Goal: Task Accomplishment & Management: Manage account settings

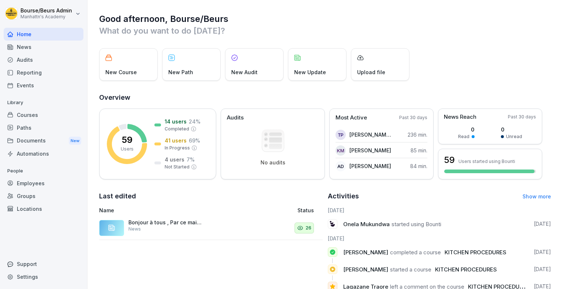
drag, startPoint x: 0, startPoint y: 0, endPoint x: 37, endPoint y: 99, distance: 105.3
click at [37, 99] on div "Bourse/Beurs Admin Manhattn's Academy Home News Audits Reporting Events Library…" at bounding box center [281, 144] width 562 height 289
click at [35, 184] on div "Employees" at bounding box center [44, 183] width 80 height 13
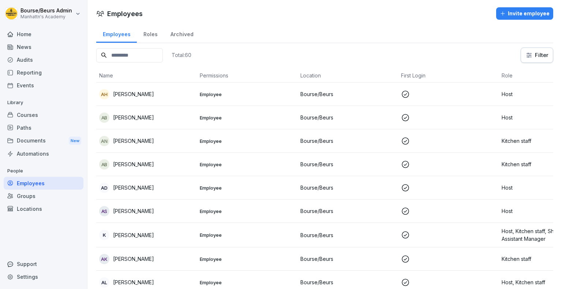
click at [144, 94] on div "ah [PERSON_NAME]" at bounding box center [146, 94] width 95 height 10
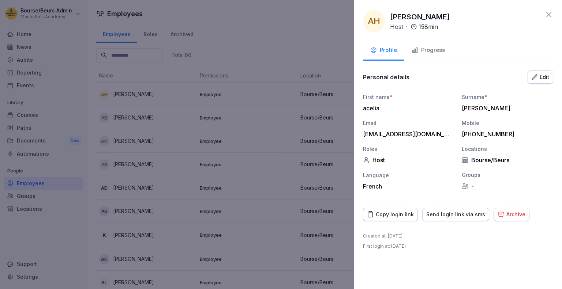
click at [437, 51] on div "Progress" at bounding box center [427, 50] width 33 height 8
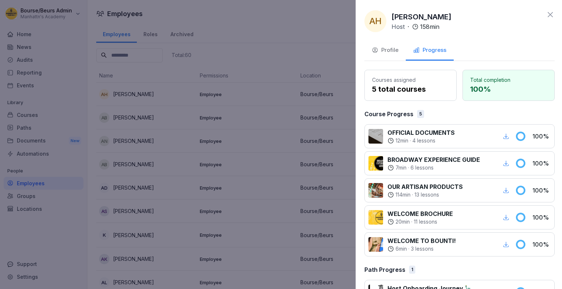
click at [222, 99] on div at bounding box center [281, 144] width 562 height 289
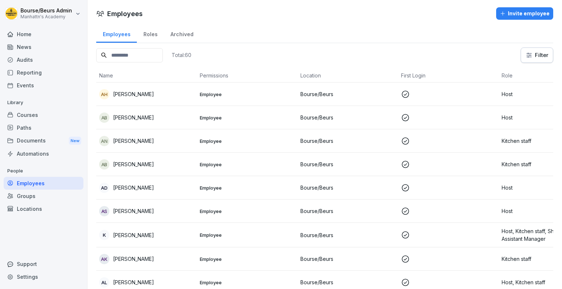
click at [127, 119] on p "[PERSON_NAME]" at bounding box center [133, 118] width 41 height 8
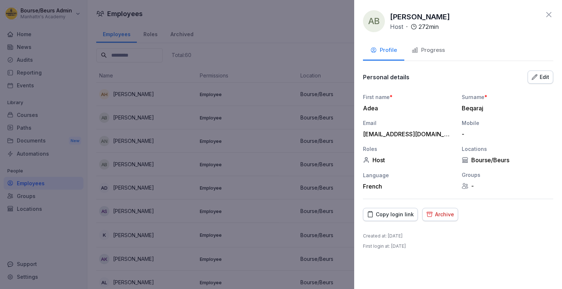
click at [412, 55] on button "Progress" at bounding box center [428, 51] width 48 height 20
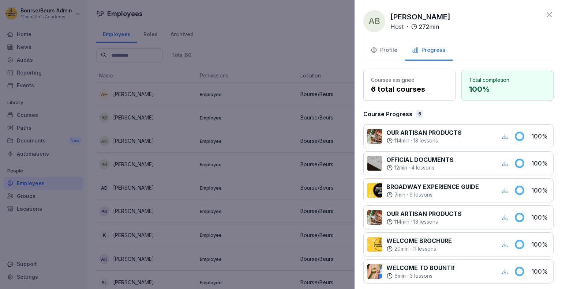
click at [250, 118] on div at bounding box center [281, 144] width 562 height 289
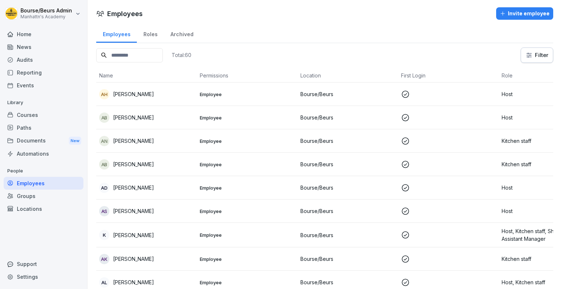
click at [143, 136] on div "AN [PERSON_NAME]" at bounding box center [146, 141] width 95 height 10
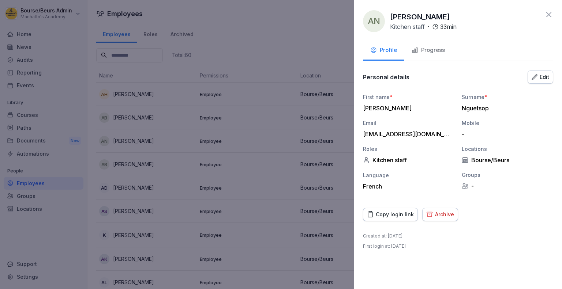
click at [426, 56] on button "Progress" at bounding box center [428, 51] width 48 height 20
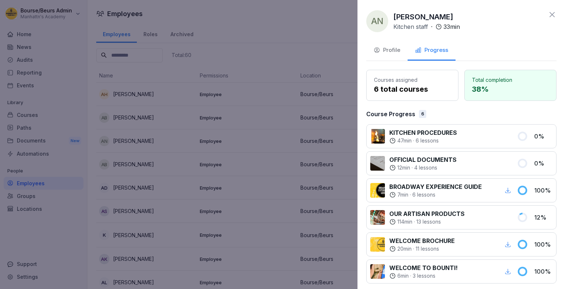
click at [271, 130] on div at bounding box center [281, 144] width 562 height 289
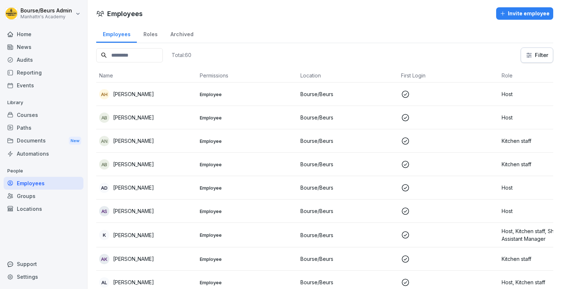
click at [145, 159] on div "AB [PERSON_NAME]" at bounding box center [146, 164] width 95 height 10
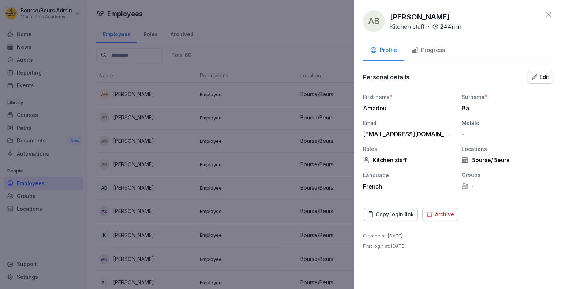
click at [429, 46] on div "Progress" at bounding box center [427, 50] width 33 height 8
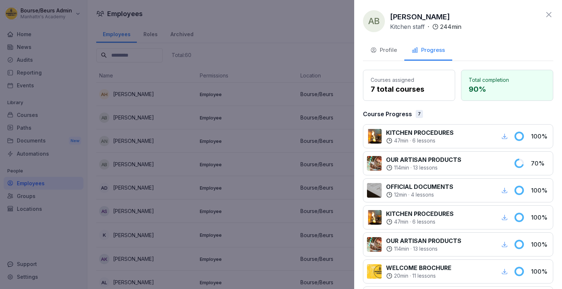
click at [210, 129] on div at bounding box center [281, 144] width 562 height 289
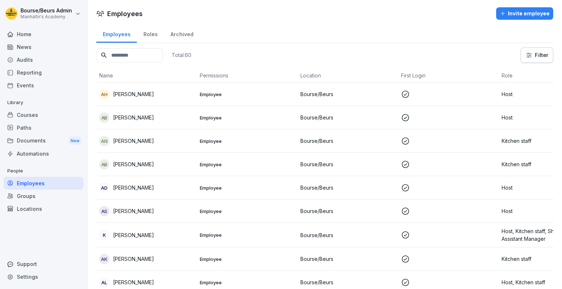
click at [154, 168] on div "AB [PERSON_NAME]" at bounding box center [146, 164] width 95 height 10
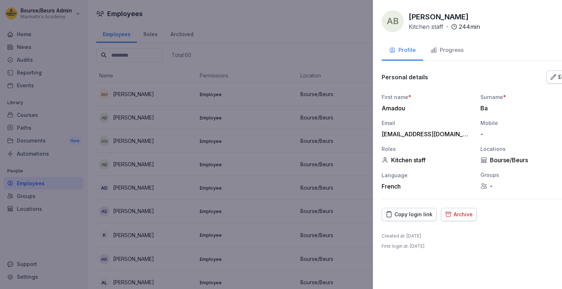
click at [203, 172] on div at bounding box center [281, 144] width 562 height 289
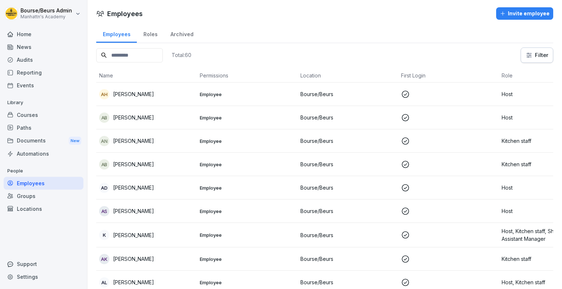
click at [172, 185] on div "AD [PERSON_NAME]" at bounding box center [146, 188] width 95 height 10
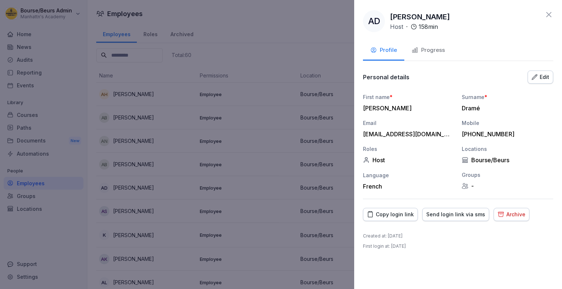
click at [412, 59] on button "Progress" at bounding box center [428, 51] width 48 height 20
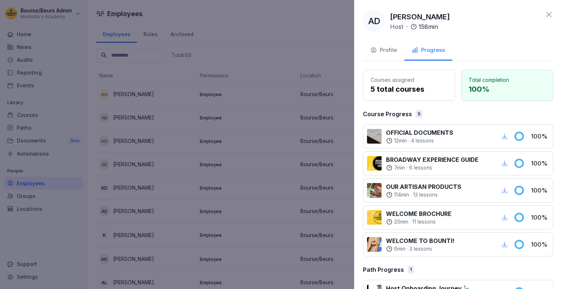
click at [166, 155] on div at bounding box center [281, 144] width 562 height 289
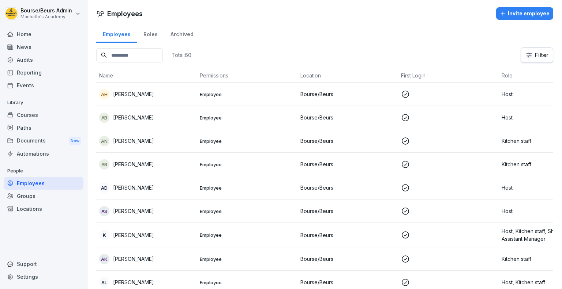
click at [141, 206] on div "AS [PERSON_NAME]" at bounding box center [146, 211] width 95 height 10
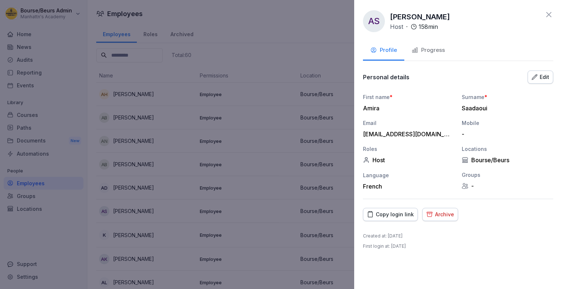
click at [415, 49] on icon "button" at bounding box center [414, 50] width 5 height 5
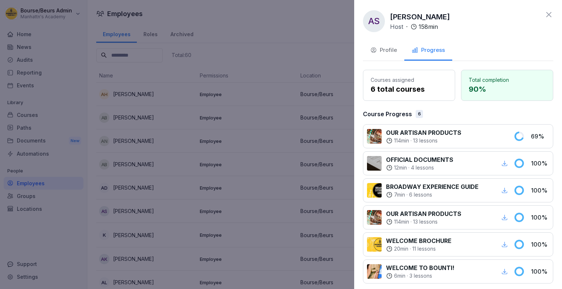
click at [230, 139] on div at bounding box center [281, 144] width 562 height 289
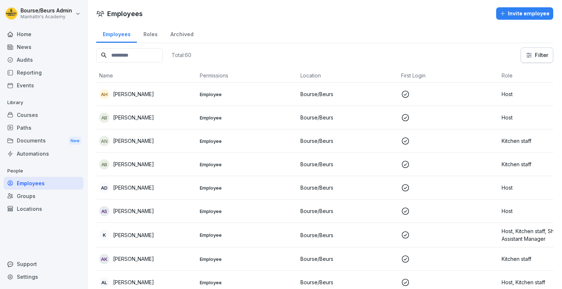
click at [126, 236] on p "[PERSON_NAME]" at bounding box center [133, 235] width 41 height 8
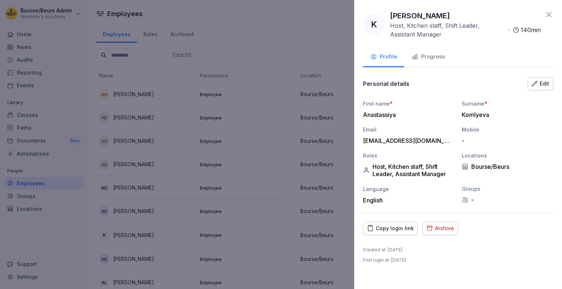
click at [429, 57] on div "Progress" at bounding box center [427, 57] width 33 height 8
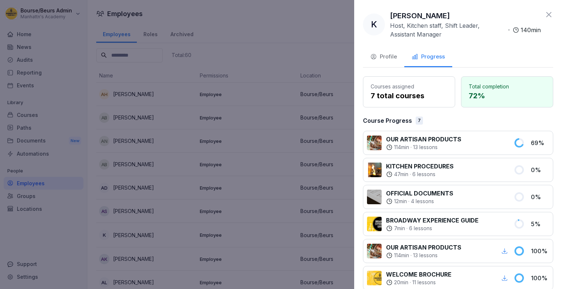
click at [305, 109] on div at bounding box center [281, 144] width 562 height 289
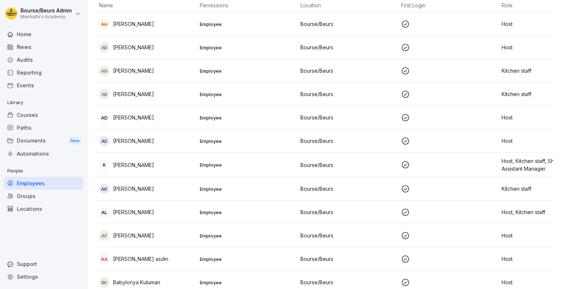
scroll to position [82, 0]
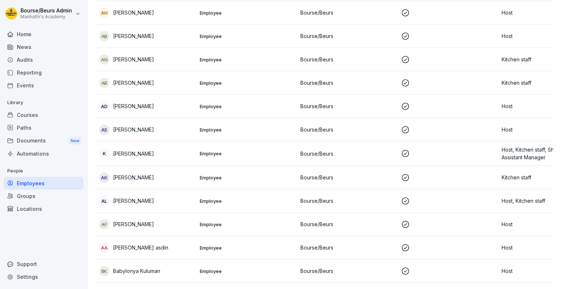
click at [142, 174] on p "[PERSON_NAME]" at bounding box center [133, 178] width 41 height 8
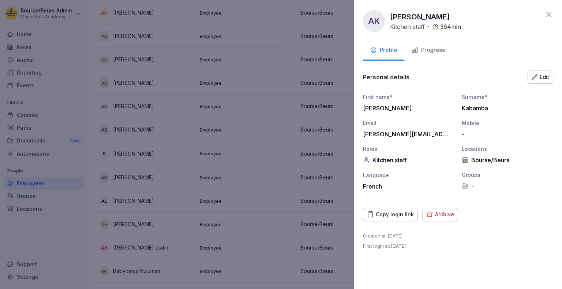
click at [433, 52] on div "Progress" at bounding box center [427, 50] width 33 height 8
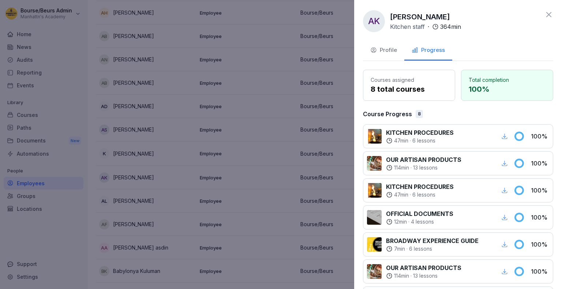
click at [246, 147] on div at bounding box center [281, 144] width 562 height 289
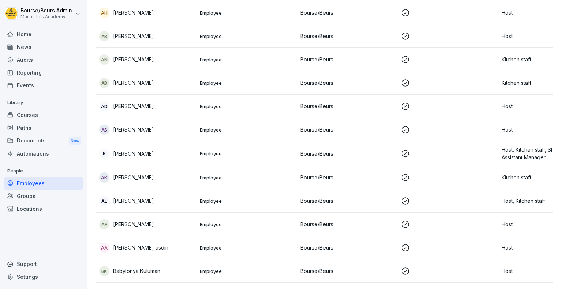
click at [189, 191] on td "AL [PERSON_NAME]" at bounding box center [146, 200] width 101 height 23
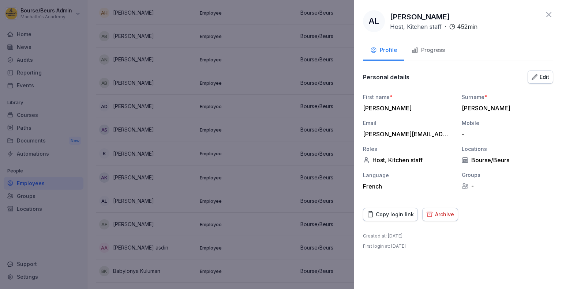
click at [421, 54] on button "Progress" at bounding box center [428, 51] width 48 height 20
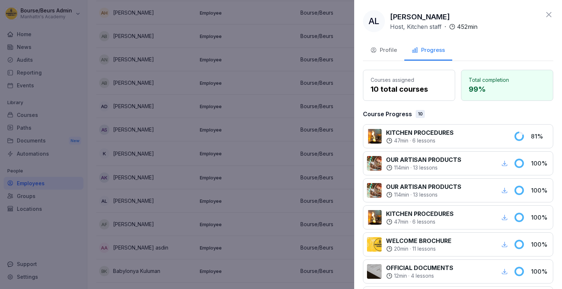
click at [299, 113] on div at bounding box center [281, 144] width 562 height 289
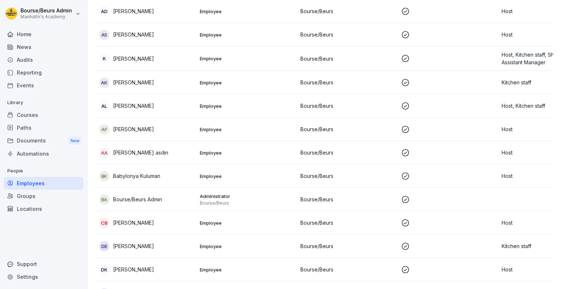
scroll to position [177, 0]
click at [140, 124] on div "AF [PERSON_NAME]" at bounding box center [146, 129] width 95 height 10
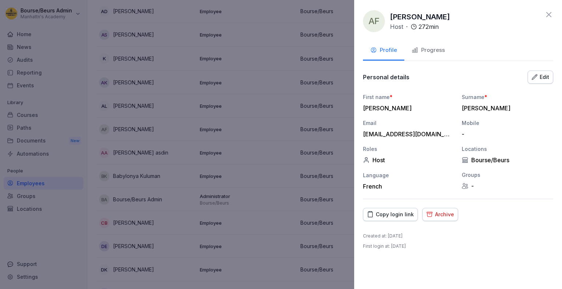
click at [412, 48] on icon "button" at bounding box center [414, 50] width 7 height 7
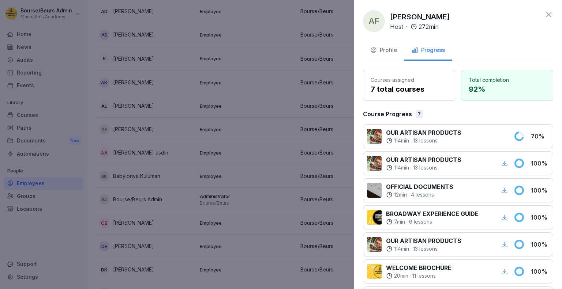
click at [248, 124] on div at bounding box center [281, 144] width 562 height 289
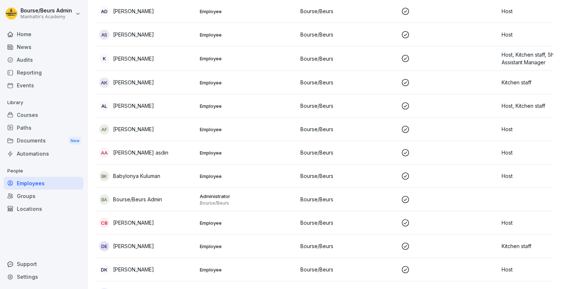
click at [156, 154] on div "aa asdin asdin" at bounding box center [146, 153] width 95 height 10
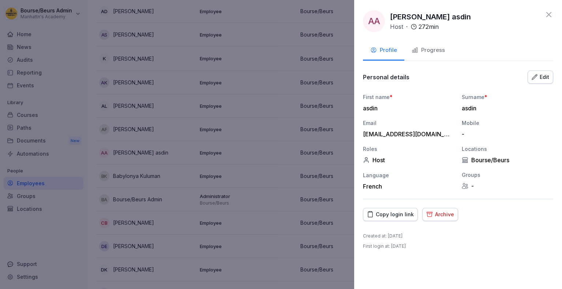
click at [430, 217] on div "Archive" at bounding box center [440, 215] width 28 height 8
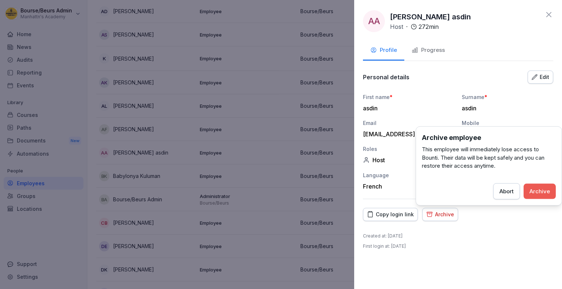
click at [526, 189] on button "Archive" at bounding box center [539, 191] width 32 height 15
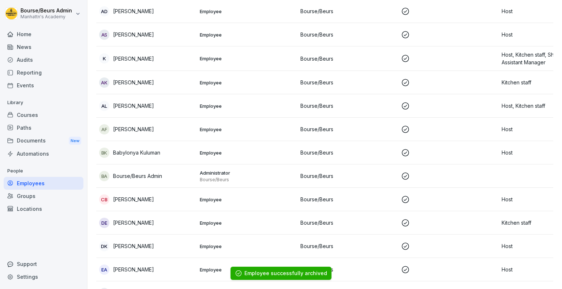
click at [179, 159] on td "BK Babylonya Kuluman" at bounding box center [146, 152] width 101 height 23
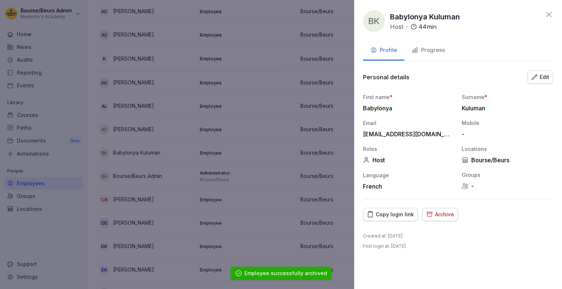
click at [412, 54] on button "Progress" at bounding box center [428, 51] width 48 height 20
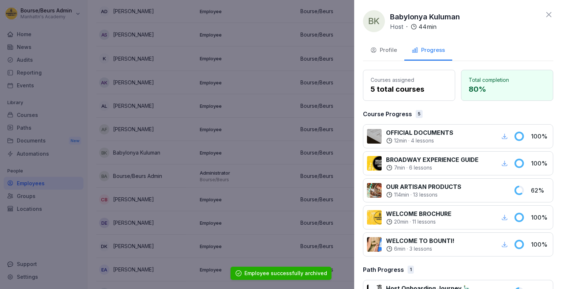
click at [266, 129] on div at bounding box center [281, 144] width 562 height 289
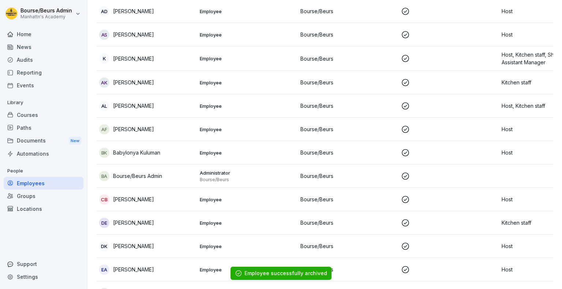
click at [141, 176] on p "Bourse/Beurs Admin" at bounding box center [137, 176] width 49 height 8
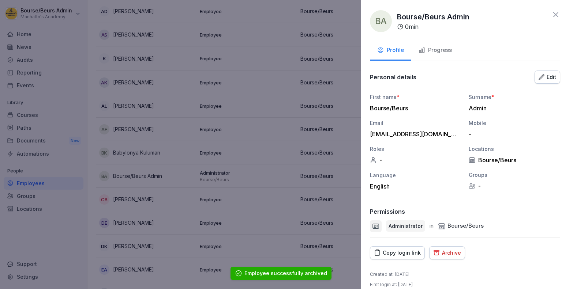
click at [211, 144] on div at bounding box center [281, 144] width 562 height 289
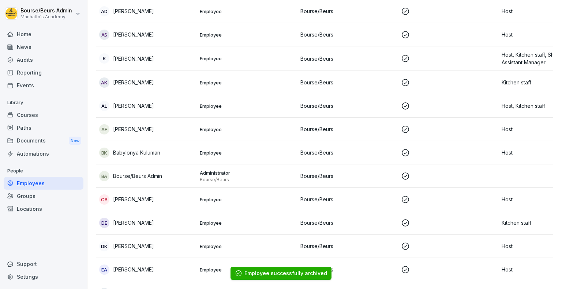
click at [143, 207] on td "CB [PERSON_NAME]" at bounding box center [146, 199] width 101 height 23
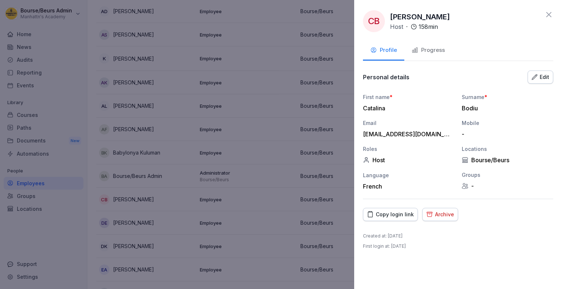
click at [413, 52] on icon "button" at bounding box center [414, 50] width 7 height 7
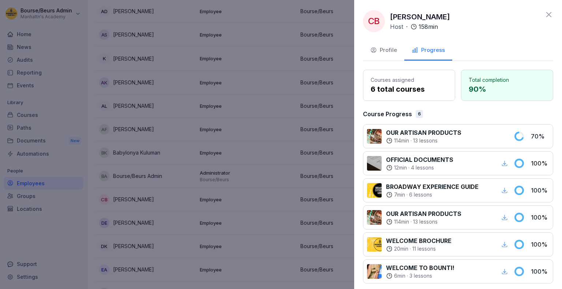
click at [234, 121] on div at bounding box center [281, 144] width 562 height 289
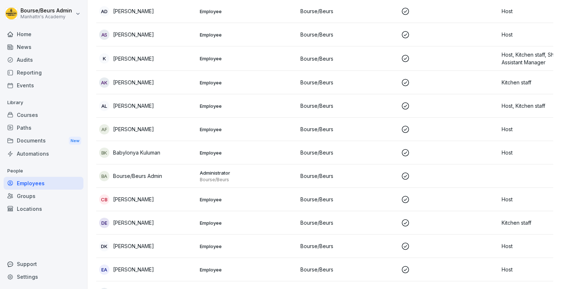
click at [151, 218] on div "DE [PERSON_NAME]" at bounding box center [146, 223] width 95 height 10
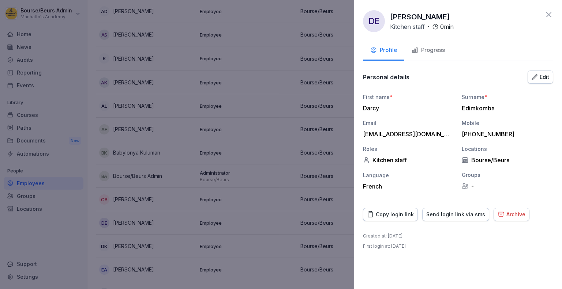
click at [424, 46] on div "Progress" at bounding box center [427, 50] width 33 height 8
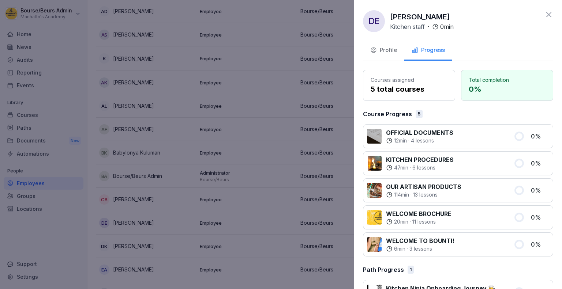
scroll to position [24, 0]
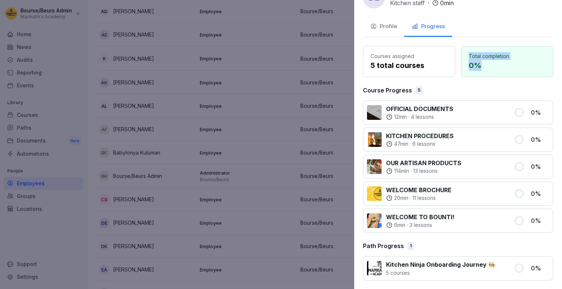
drag, startPoint x: 478, startPoint y: 65, endPoint x: 464, endPoint y: 51, distance: 19.7
click at [464, 51] on div "Total completion 0 %" at bounding box center [507, 61] width 92 height 31
drag, startPoint x: 421, startPoint y: 64, endPoint x: 363, endPoint y: 53, distance: 59.0
click at [363, 53] on div "Courses assigned 5 total courses" at bounding box center [409, 61] width 92 height 31
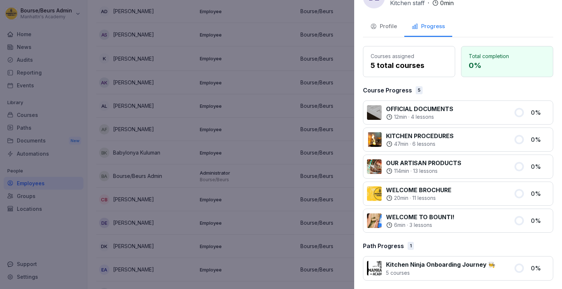
click at [288, 69] on div at bounding box center [281, 144] width 562 height 289
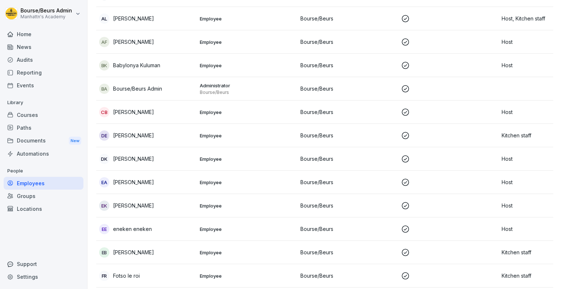
scroll to position [276, 0]
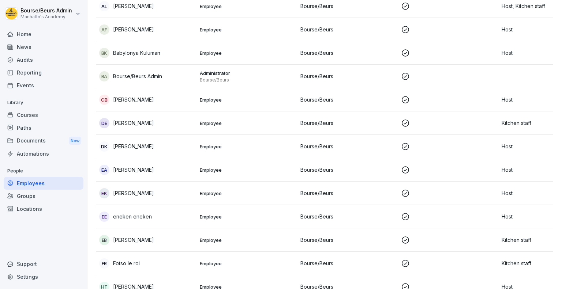
click at [154, 149] on p "[PERSON_NAME]" at bounding box center [133, 147] width 41 height 8
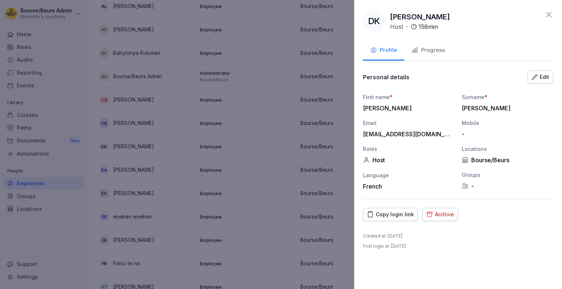
click at [418, 51] on div "Progress" at bounding box center [427, 50] width 33 height 8
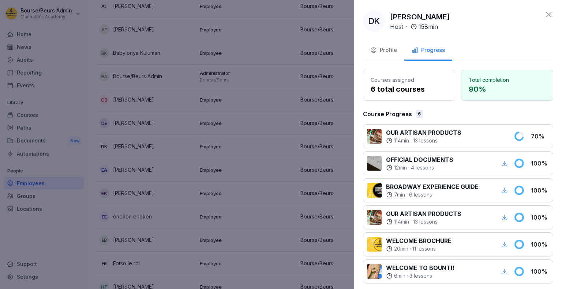
click at [237, 120] on div at bounding box center [281, 144] width 562 height 289
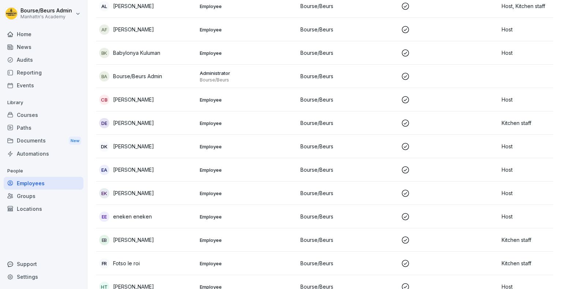
click at [150, 173] on div "EA [PERSON_NAME]" at bounding box center [146, 170] width 95 height 10
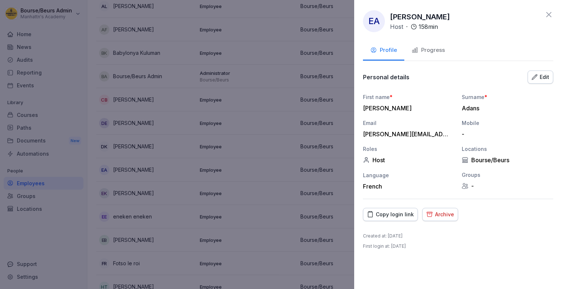
click at [411, 49] on icon "button" at bounding box center [414, 50] width 7 height 7
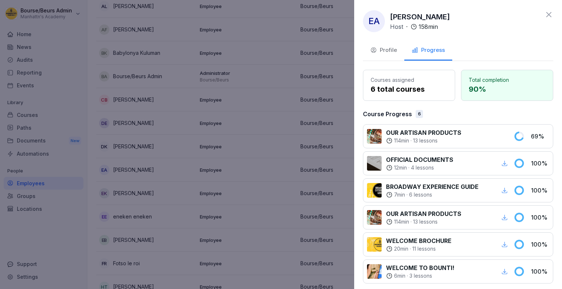
click at [224, 140] on div at bounding box center [281, 144] width 562 height 289
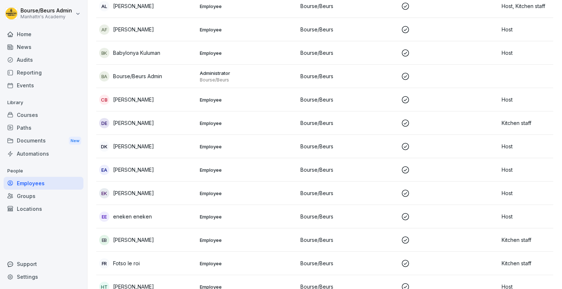
click at [159, 190] on div "EK [PERSON_NAME]" at bounding box center [146, 193] width 95 height 10
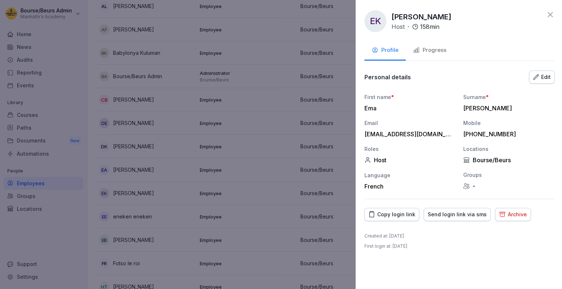
click at [272, 199] on div at bounding box center [281, 144] width 562 height 289
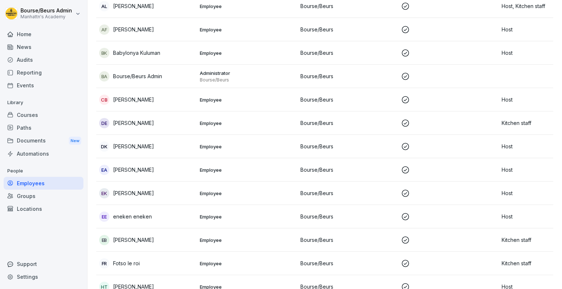
click at [143, 233] on td "EB [PERSON_NAME]" at bounding box center [146, 240] width 101 height 23
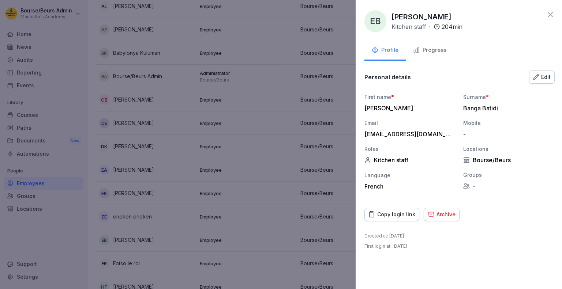
click at [181, 212] on div at bounding box center [281, 144] width 562 height 289
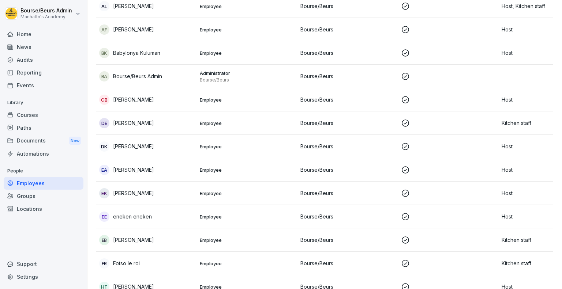
scroll to position [294, 0]
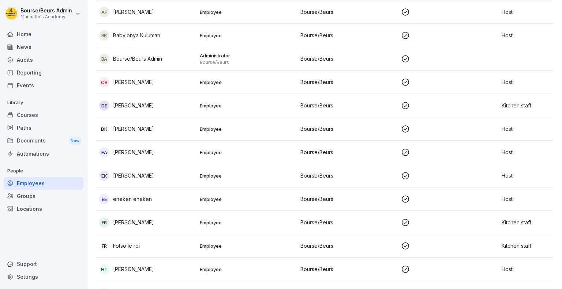
click at [178, 220] on div "EB [PERSON_NAME]" at bounding box center [146, 223] width 95 height 10
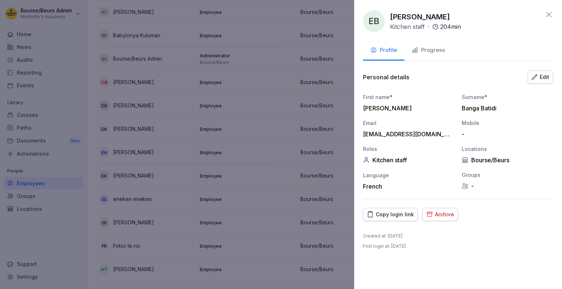
click at [438, 54] on div "Progress" at bounding box center [427, 50] width 33 height 8
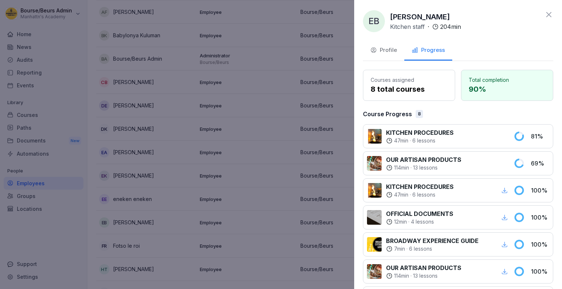
click at [239, 96] on div at bounding box center [281, 144] width 562 height 289
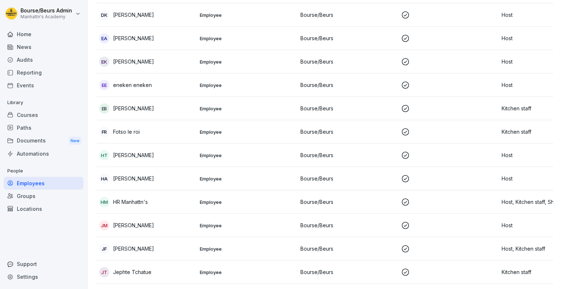
scroll to position [413, 0]
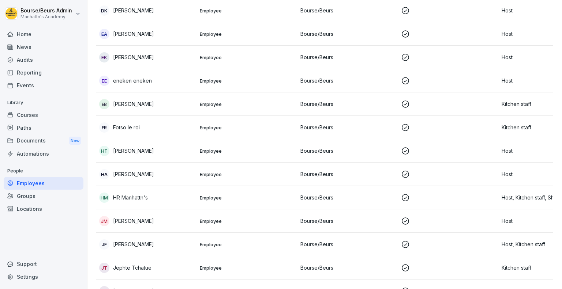
click at [199, 131] on td "Employee" at bounding box center [247, 127] width 101 height 23
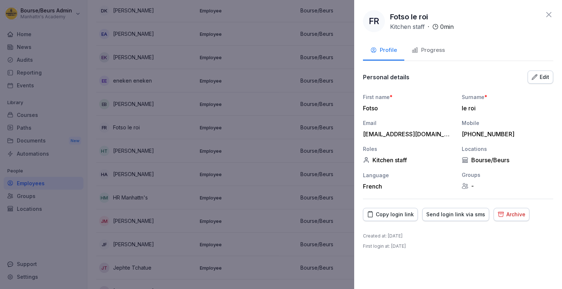
click at [418, 49] on div "Progress" at bounding box center [427, 50] width 33 height 8
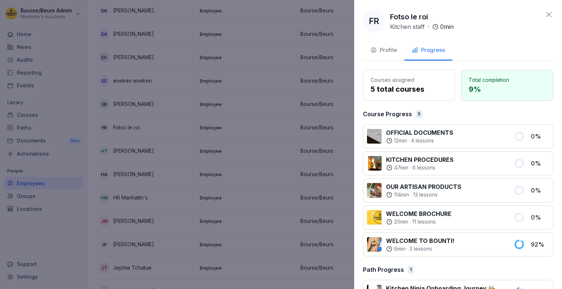
click at [171, 138] on div at bounding box center [281, 144] width 562 height 289
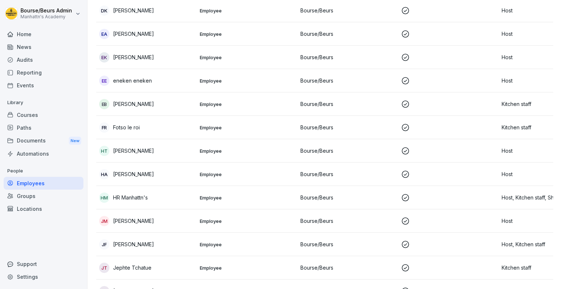
click at [148, 172] on p "[PERSON_NAME]" at bounding box center [133, 174] width 41 height 8
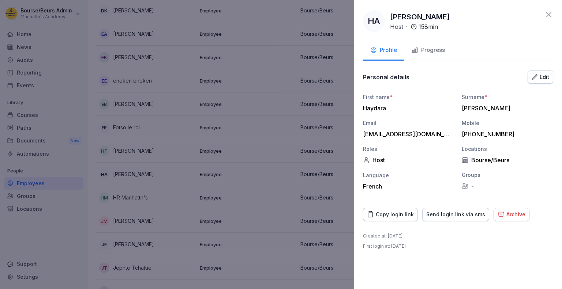
click at [432, 47] on div "Progress" at bounding box center [427, 50] width 33 height 8
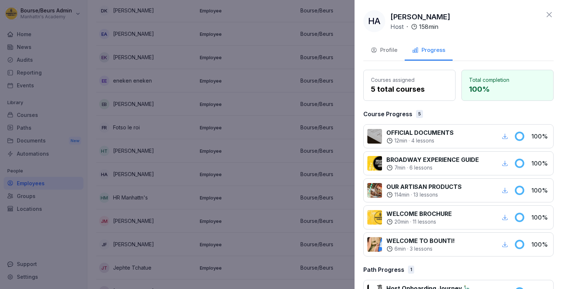
click at [239, 123] on div at bounding box center [281, 144] width 562 height 289
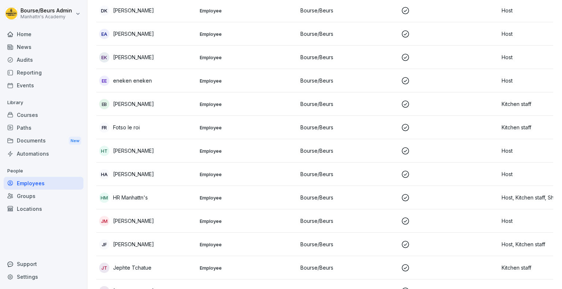
scroll to position [457, 0]
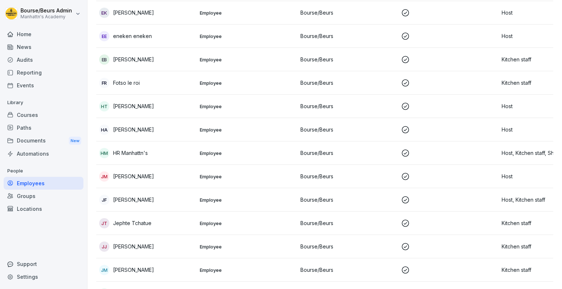
click at [205, 180] on td "Employee" at bounding box center [247, 176] width 101 height 23
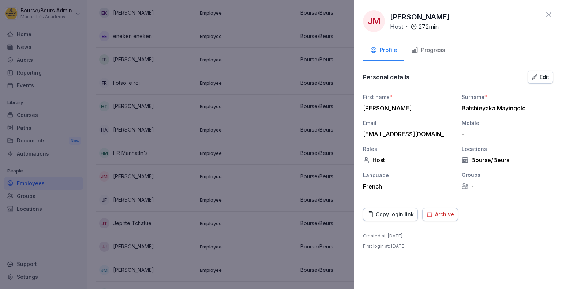
click at [441, 46] on div "Progress" at bounding box center [427, 50] width 33 height 8
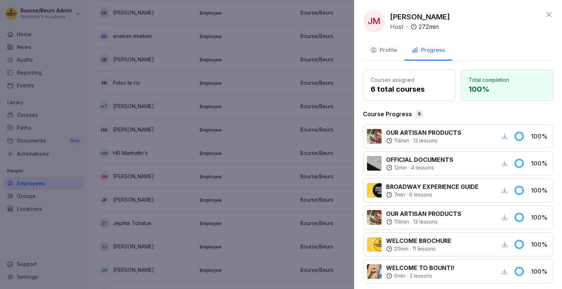
click at [218, 107] on div at bounding box center [281, 144] width 562 height 289
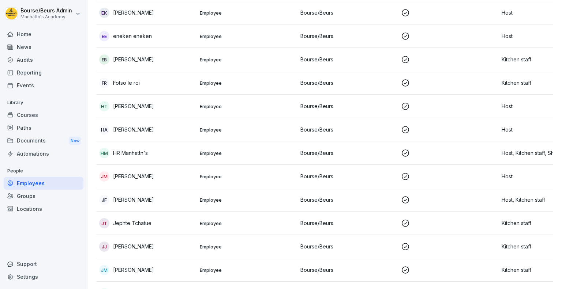
click at [153, 199] on p "[PERSON_NAME]" at bounding box center [133, 200] width 41 height 8
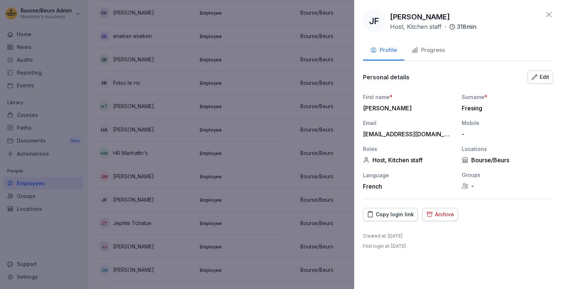
click at [434, 52] on div "Progress" at bounding box center [427, 50] width 33 height 8
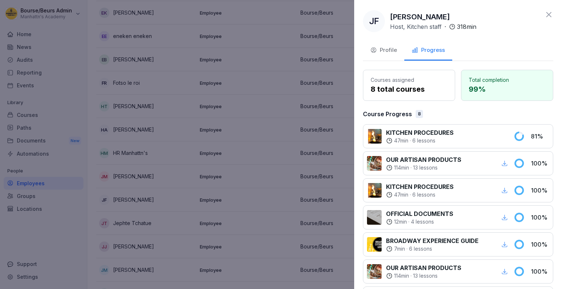
click at [223, 139] on div at bounding box center [281, 144] width 562 height 289
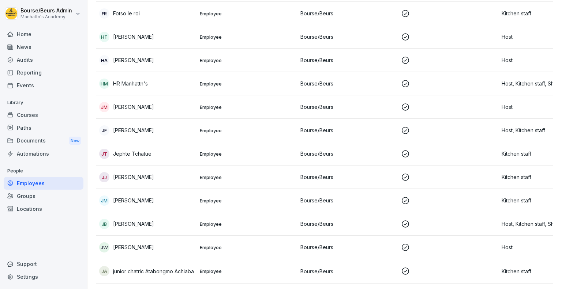
scroll to position [527, 0]
click at [181, 151] on div "JT Jephte Tchatue" at bounding box center [146, 153] width 95 height 10
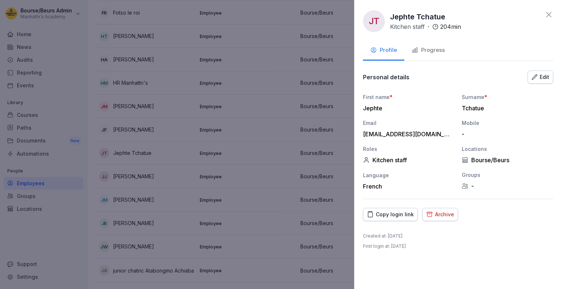
click at [426, 54] on button "Progress" at bounding box center [428, 51] width 48 height 20
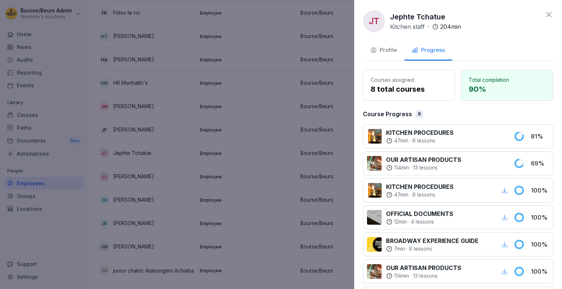
click at [251, 119] on div at bounding box center [281, 144] width 562 height 289
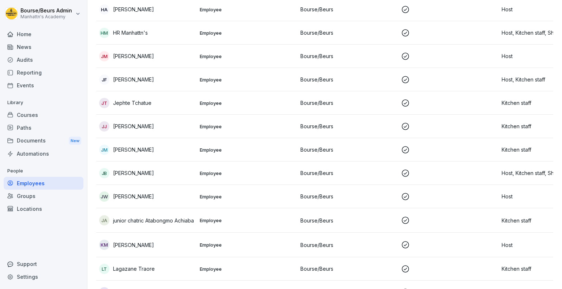
scroll to position [581, 0]
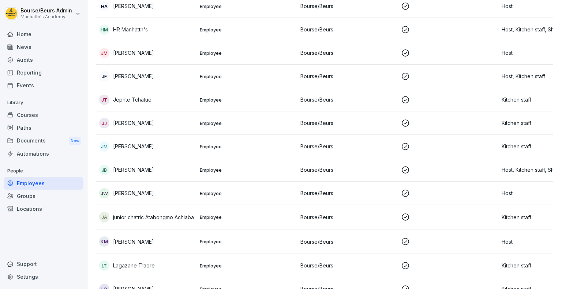
click at [177, 117] on td "[PERSON_NAME]" at bounding box center [146, 123] width 101 height 23
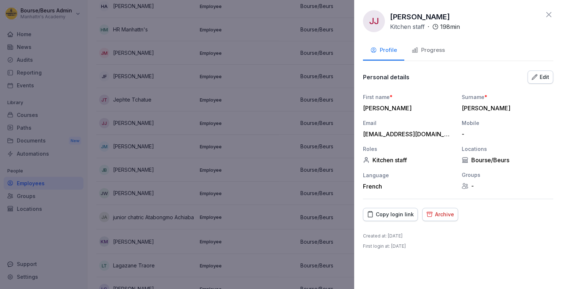
click at [417, 63] on div "[PERSON_NAME] Kitchen staff · 198 min Profile Progress Personal details Edit Fi…" at bounding box center [458, 144] width 208 height 289
click at [424, 56] on button "Progress" at bounding box center [428, 51] width 48 height 20
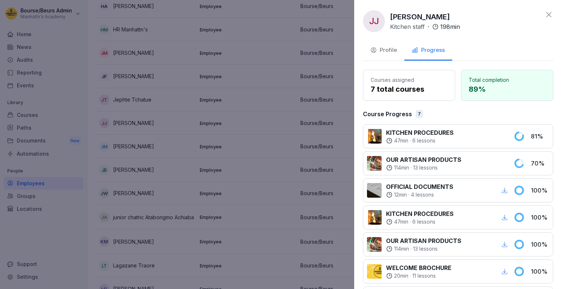
click at [284, 139] on div at bounding box center [281, 144] width 562 height 289
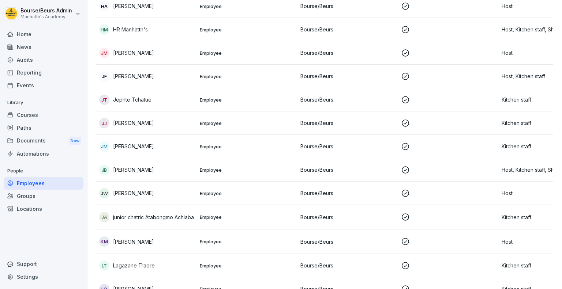
click at [170, 147] on div "Jm [PERSON_NAME]" at bounding box center [146, 147] width 95 height 10
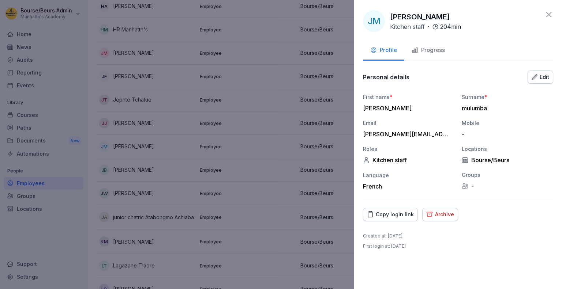
click at [443, 53] on div "Progress" at bounding box center [427, 50] width 33 height 8
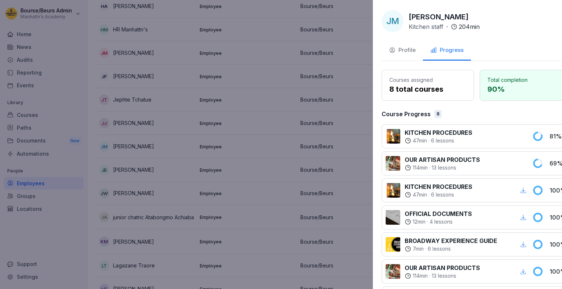
click at [279, 114] on div at bounding box center [281, 144] width 562 height 289
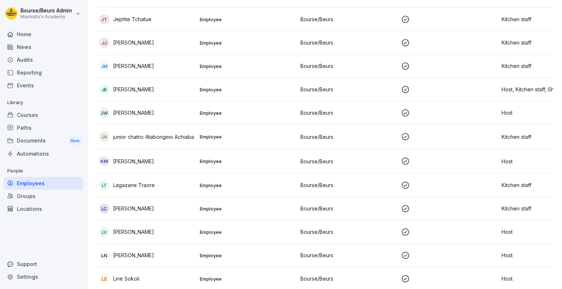
scroll to position [670, 0]
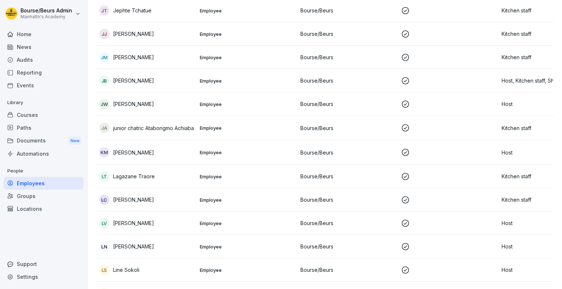
click at [168, 108] on div "[PERSON_NAME]" at bounding box center [146, 104] width 95 height 10
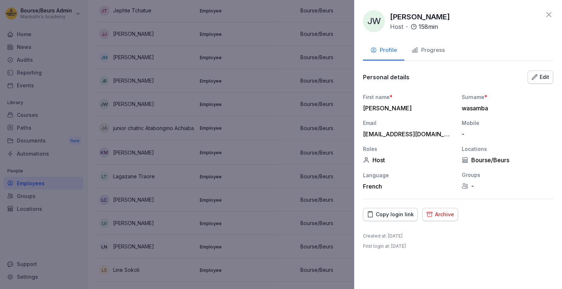
click at [435, 48] on div "Progress" at bounding box center [427, 50] width 33 height 8
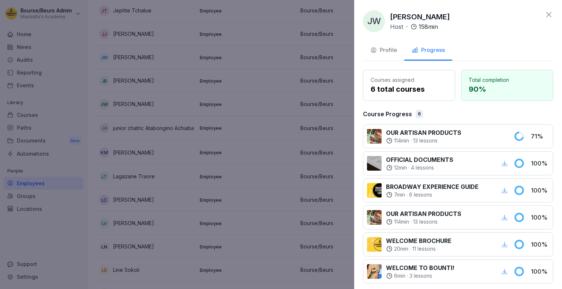
click at [231, 95] on div at bounding box center [281, 144] width 562 height 289
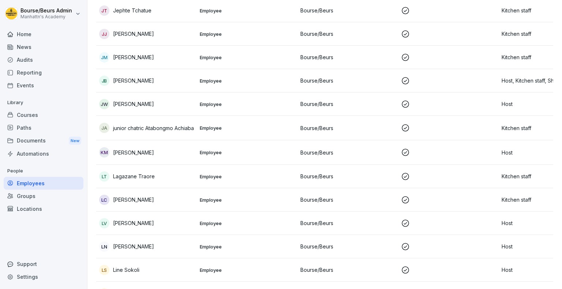
click at [177, 105] on div "[PERSON_NAME]" at bounding box center [146, 104] width 95 height 10
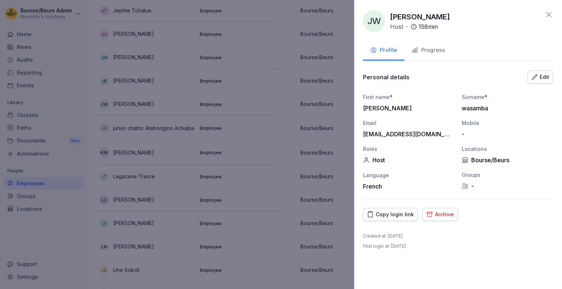
click at [159, 102] on div at bounding box center [281, 144] width 562 height 289
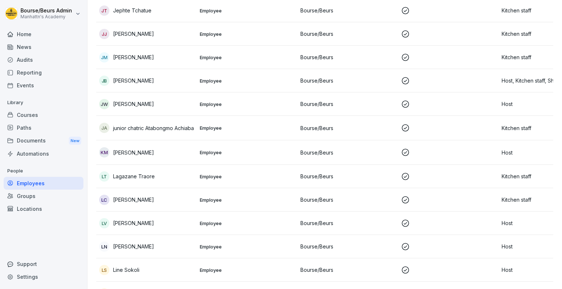
click at [179, 79] on div "JB [PERSON_NAME]" at bounding box center [146, 81] width 95 height 10
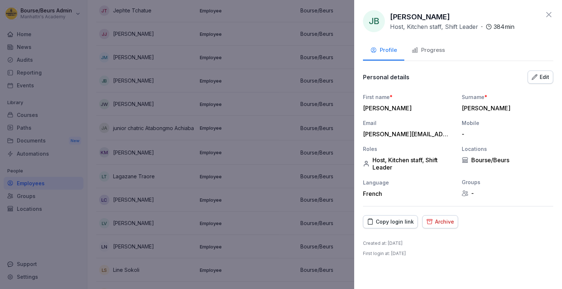
click at [417, 51] on icon "button" at bounding box center [414, 50] width 7 height 7
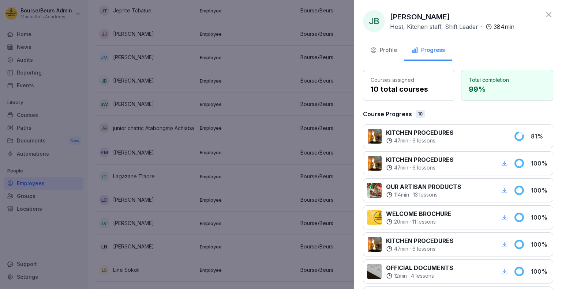
click at [252, 118] on div at bounding box center [281, 144] width 562 height 289
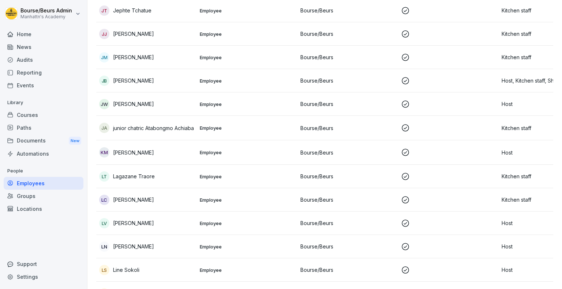
click at [168, 82] on div "JB [PERSON_NAME]" at bounding box center [146, 81] width 95 height 10
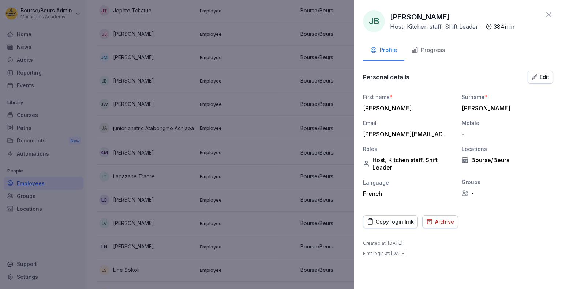
click at [431, 48] on div "Progress" at bounding box center [427, 50] width 33 height 8
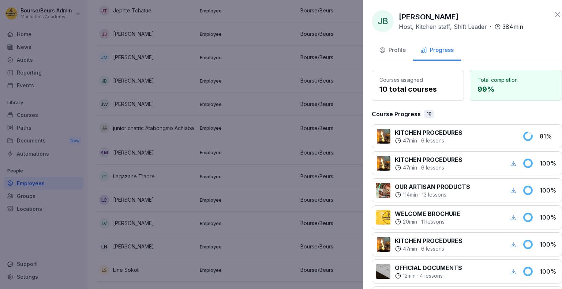
click at [279, 119] on div at bounding box center [281, 144] width 562 height 289
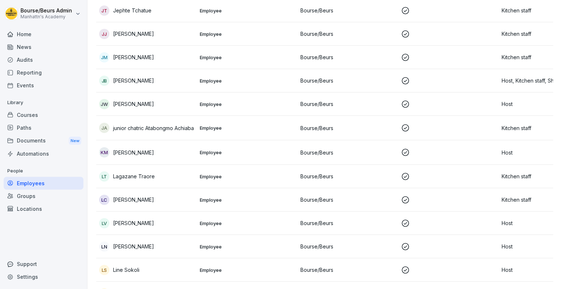
click at [175, 104] on div "[PERSON_NAME]" at bounding box center [146, 104] width 95 height 10
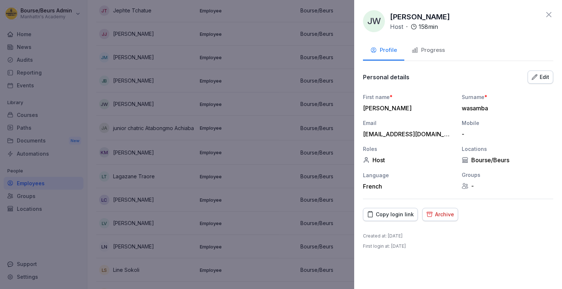
click at [424, 58] on button "Progress" at bounding box center [428, 51] width 48 height 20
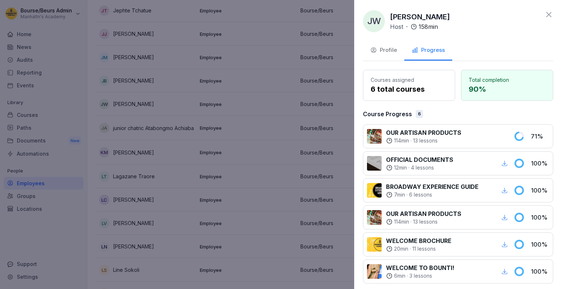
click at [255, 120] on div at bounding box center [281, 144] width 562 height 289
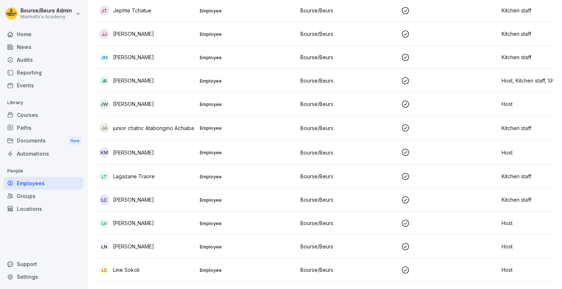
click at [138, 124] on p "junior chatric Atabongmo Achiaba" at bounding box center [153, 128] width 81 height 8
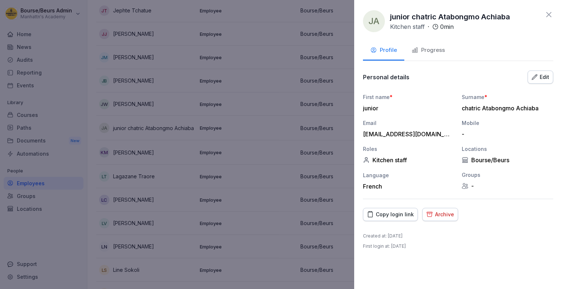
click at [415, 57] on button "Progress" at bounding box center [428, 51] width 48 height 20
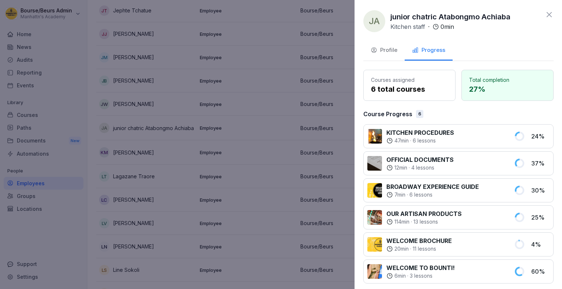
click at [271, 95] on div at bounding box center [281, 144] width 562 height 289
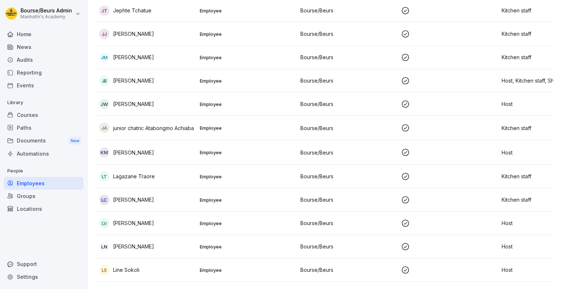
click at [154, 155] on p "[PERSON_NAME]" at bounding box center [133, 153] width 41 height 8
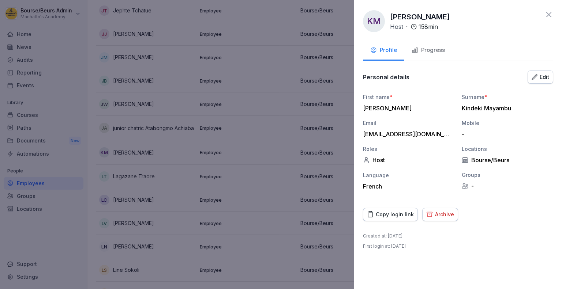
click at [430, 47] on div "Progress" at bounding box center [427, 50] width 33 height 8
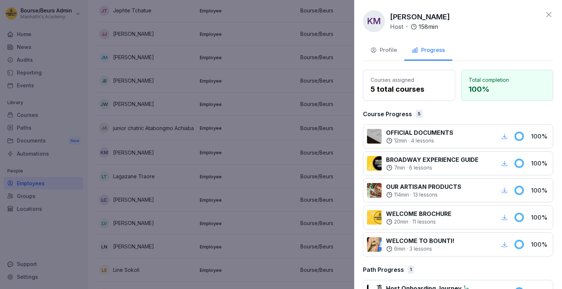
click at [257, 108] on div at bounding box center [281, 144] width 562 height 289
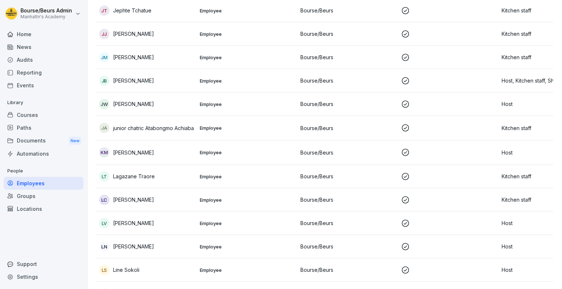
click at [147, 177] on p "Lagazane Traore" at bounding box center [134, 177] width 42 height 8
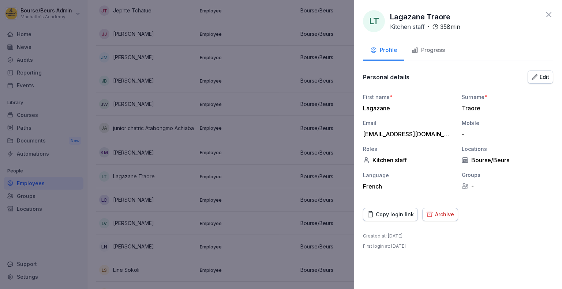
click at [435, 46] on div "Progress" at bounding box center [427, 50] width 33 height 8
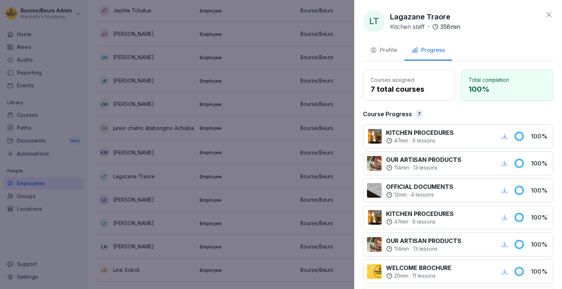
click at [226, 107] on div at bounding box center [281, 144] width 562 height 289
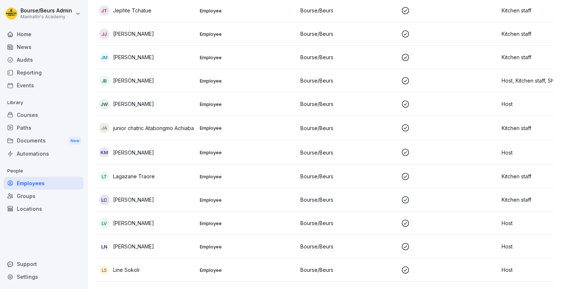
click at [155, 200] on div "LC [PERSON_NAME]" at bounding box center [146, 200] width 95 height 10
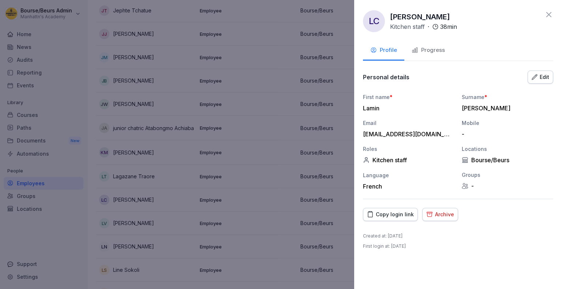
click at [417, 50] on icon "button" at bounding box center [414, 50] width 7 height 7
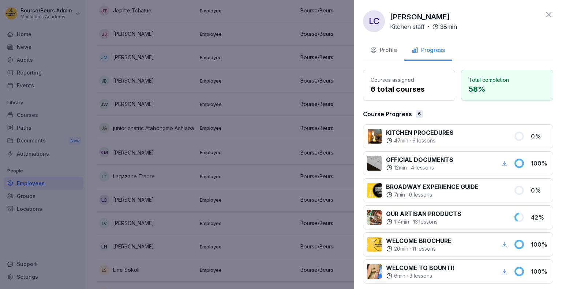
click at [295, 136] on div at bounding box center [281, 144] width 562 height 289
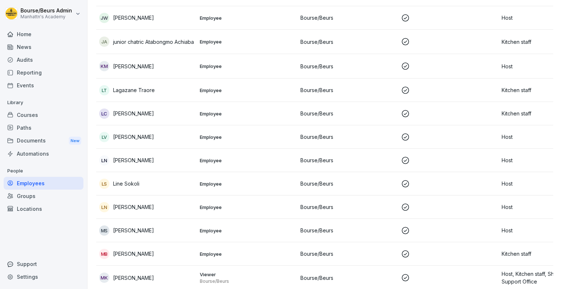
scroll to position [772, 0]
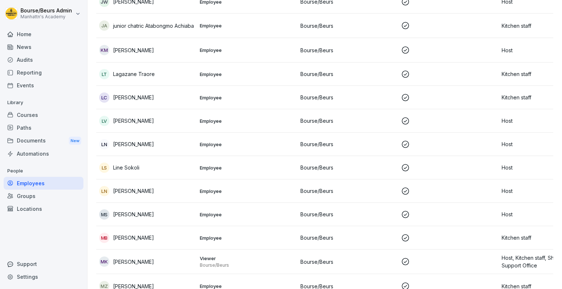
click at [173, 116] on div "lv [PERSON_NAME]" at bounding box center [146, 121] width 95 height 10
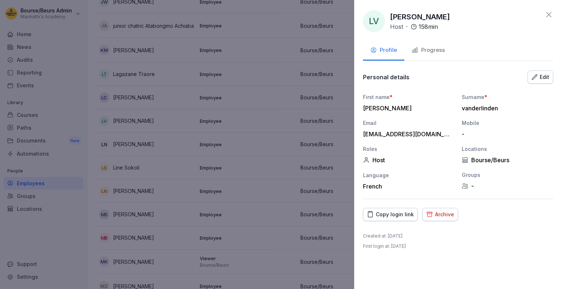
click at [418, 61] on div "lv [PERSON_NAME] Host · 158 min Profile Progress Personal details Edit First na…" at bounding box center [458, 144] width 208 height 289
click at [429, 48] on div "Progress" at bounding box center [427, 50] width 33 height 8
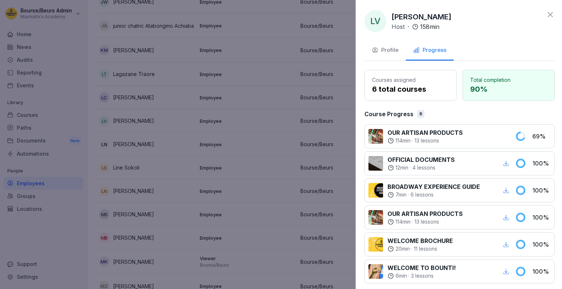
click at [255, 127] on div at bounding box center [281, 144] width 562 height 289
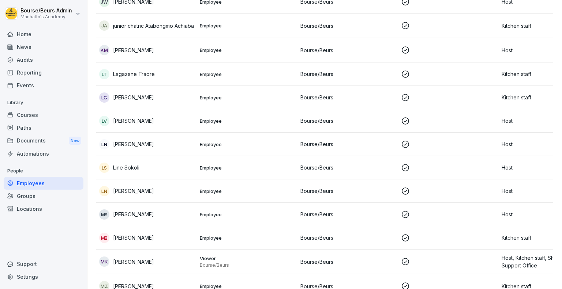
click at [176, 163] on div "LS Line Sokoli" at bounding box center [146, 168] width 95 height 10
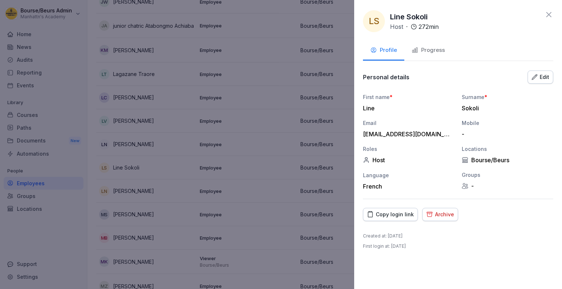
click at [430, 52] on div "Progress" at bounding box center [427, 50] width 33 height 8
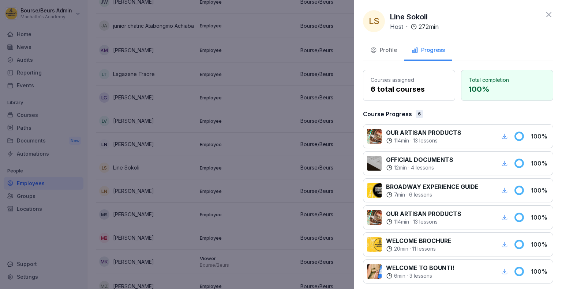
click at [220, 124] on div at bounding box center [281, 144] width 562 height 289
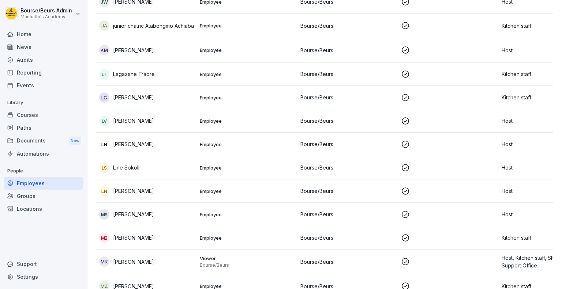
click at [142, 146] on p "[PERSON_NAME]" at bounding box center [133, 144] width 41 height 8
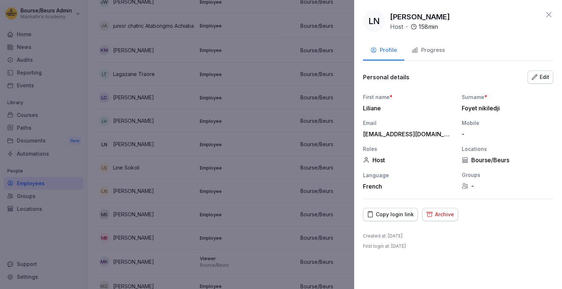
click at [414, 55] on button "Progress" at bounding box center [428, 51] width 48 height 20
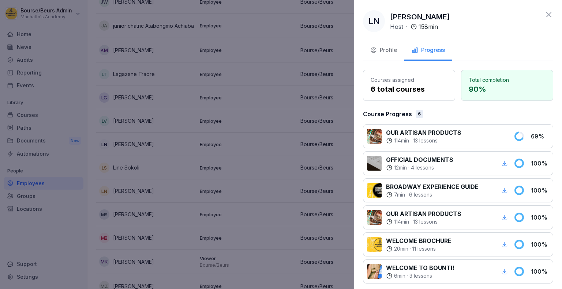
click at [259, 142] on div at bounding box center [281, 144] width 562 height 289
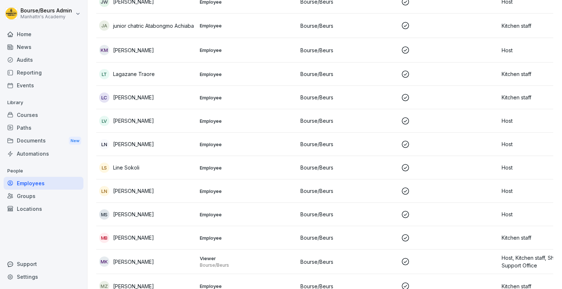
click at [154, 191] on p "[PERSON_NAME]" at bounding box center [133, 191] width 41 height 8
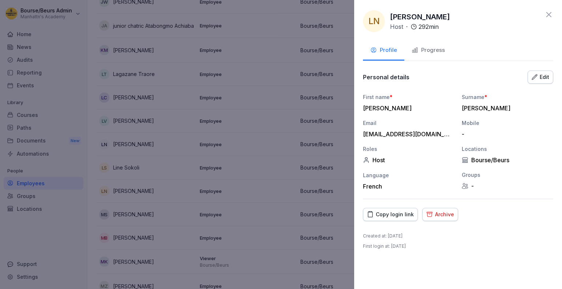
click at [412, 47] on icon "button" at bounding box center [414, 50] width 7 height 7
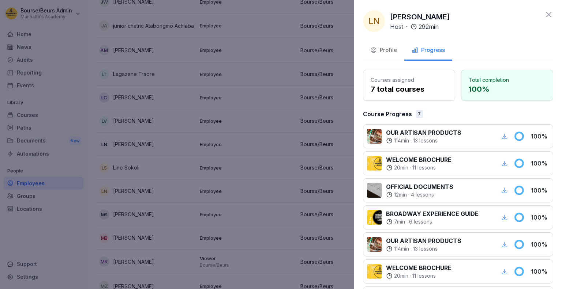
click at [245, 112] on div at bounding box center [281, 144] width 562 height 289
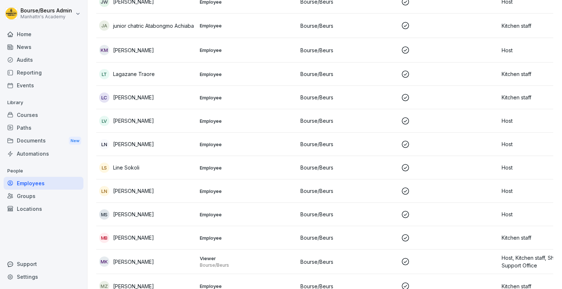
click at [163, 204] on td "MS [PERSON_NAME]" at bounding box center [146, 214] width 101 height 23
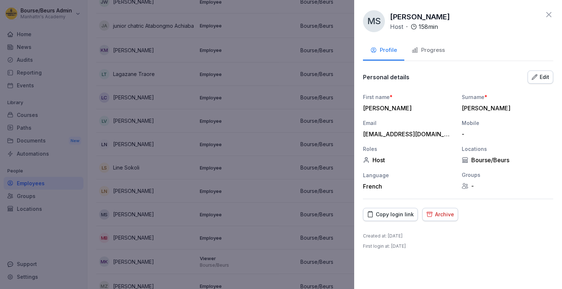
click at [426, 44] on button "Progress" at bounding box center [428, 51] width 48 height 20
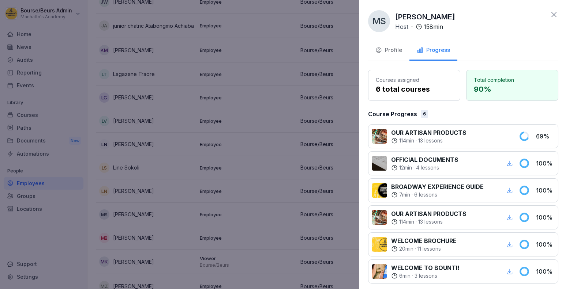
click at [243, 124] on div at bounding box center [281, 144] width 562 height 289
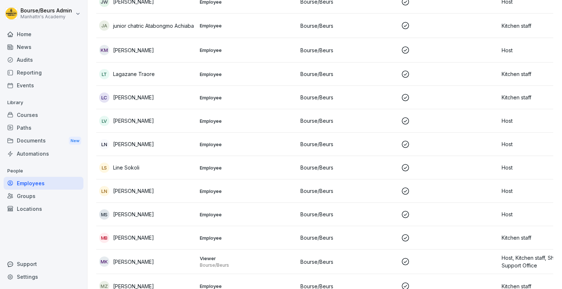
click at [190, 240] on div "MB [PERSON_NAME]" at bounding box center [146, 238] width 95 height 10
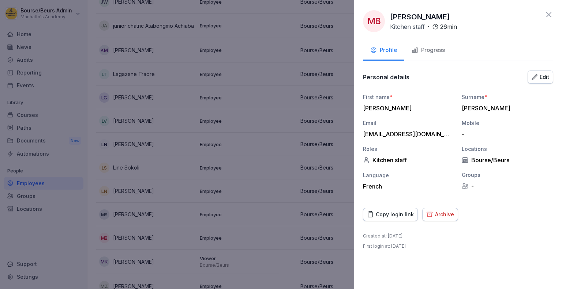
click at [421, 48] on div "Progress" at bounding box center [427, 50] width 33 height 8
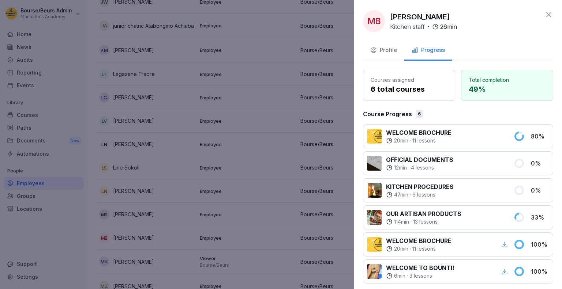
click at [236, 118] on div at bounding box center [281, 144] width 562 height 289
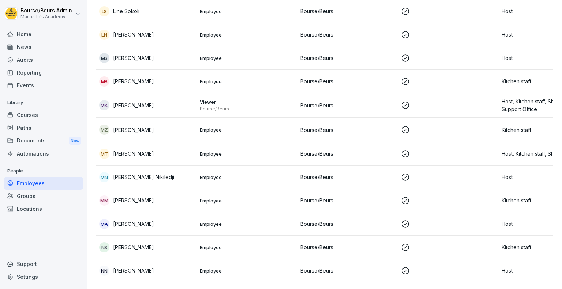
scroll to position [0, 4]
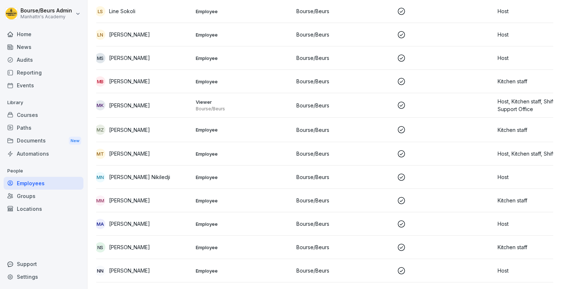
click at [176, 108] on div "MK [PERSON_NAME]" at bounding box center [142, 105] width 95 height 10
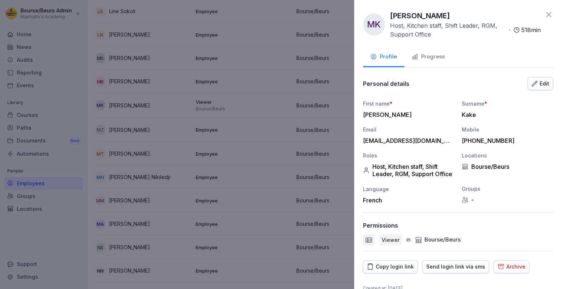
click at [427, 61] on button "Progress" at bounding box center [428, 58] width 48 height 20
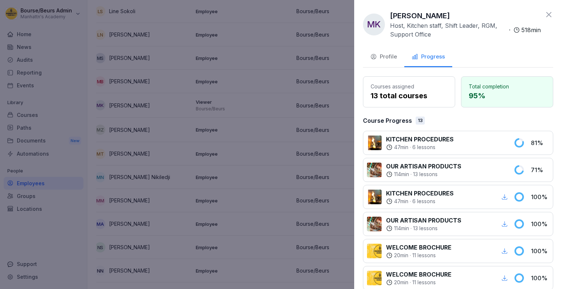
click at [244, 124] on div at bounding box center [281, 144] width 562 height 289
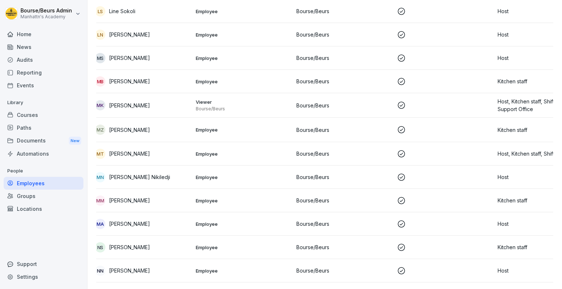
click at [153, 161] on td "MT [PERSON_NAME]" at bounding box center [142, 153] width 101 height 23
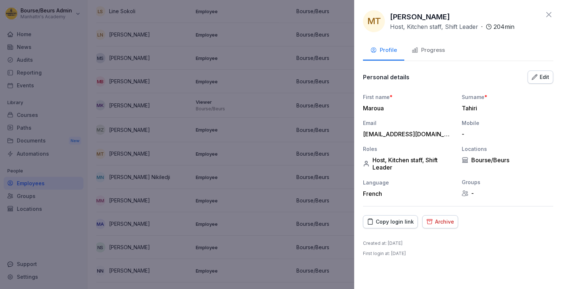
click at [433, 58] on button "Progress" at bounding box center [428, 51] width 48 height 20
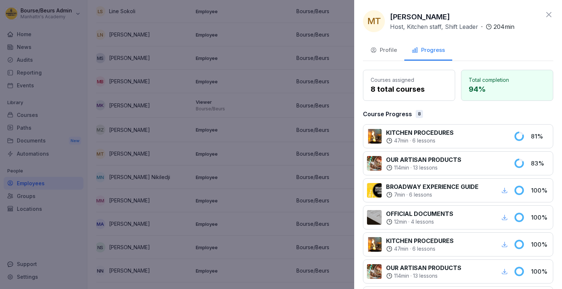
click at [294, 128] on div at bounding box center [281, 144] width 562 height 289
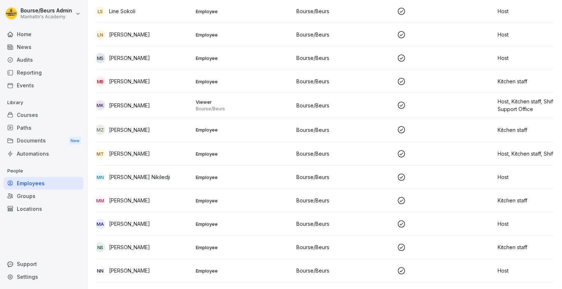
click at [157, 174] on p "[PERSON_NAME] Nikiledji" at bounding box center [139, 177] width 61 height 8
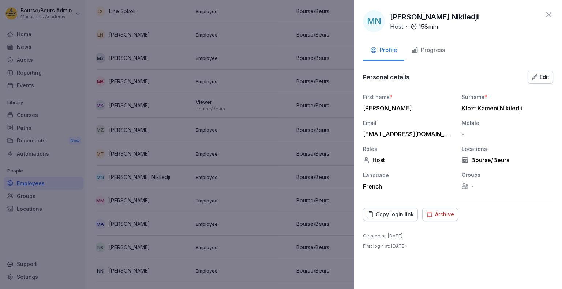
click at [430, 58] on button "Progress" at bounding box center [428, 51] width 48 height 20
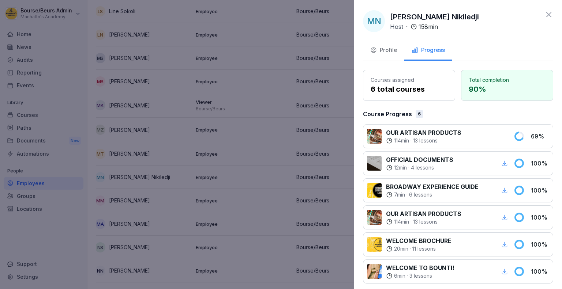
click at [260, 139] on div at bounding box center [281, 144] width 562 height 289
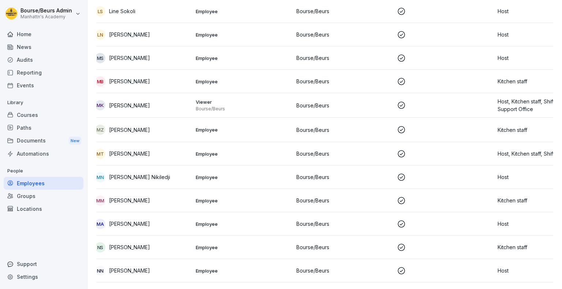
click at [150, 203] on p "[PERSON_NAME]" at bounding box center [129, 201] width 41 height 8
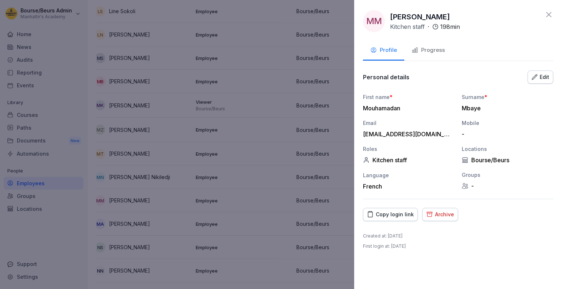
click at [419, 57] on button "Progress" at bounding box center [428, 51] width 48 height 20
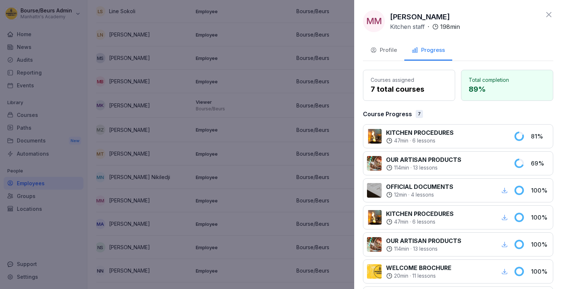
click at [223, 130] on div at bounding box center [281, 144] width 562 height 289
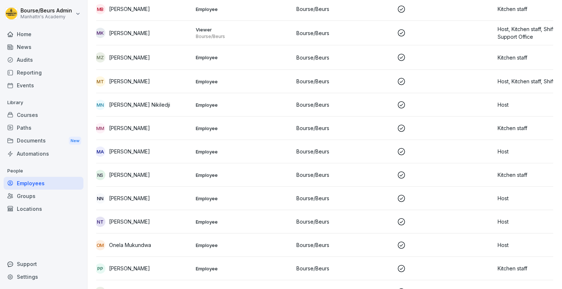
scroll to position [1002, 0]
click at [161, 151] on div "MA [PERSON_NAME]" at bounding box center [142, 151] width 95 height 10
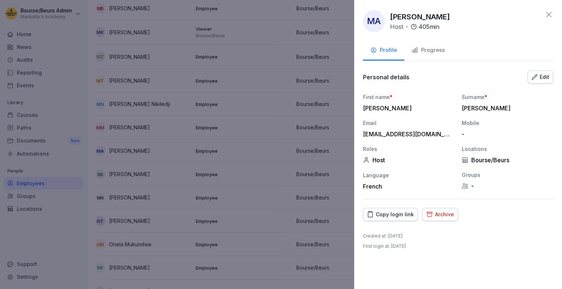
click at [437, 52] on div "Progress" at bounding box center [427, 50] width 33 height 8
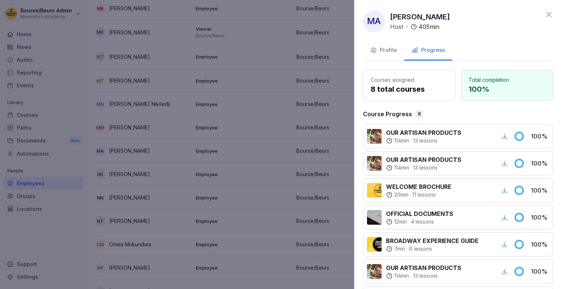
click at [209, 130] on div at bounding box center [281, 144] width 562 height 289
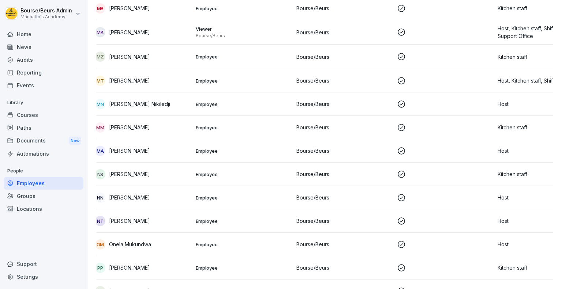
click at [140, 174] on p "[PERSON_NAME]" at bounding box center [129, 174] width 41 height 8
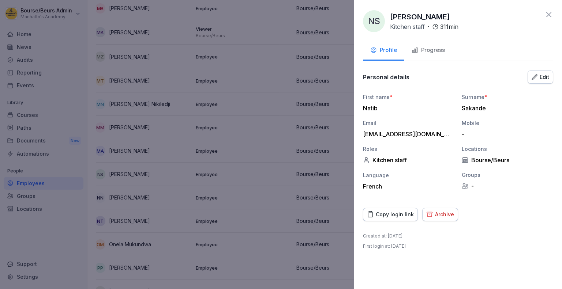
click at [412, 52] on icon "button" at bounding box center [414, 50] width 5 height 5
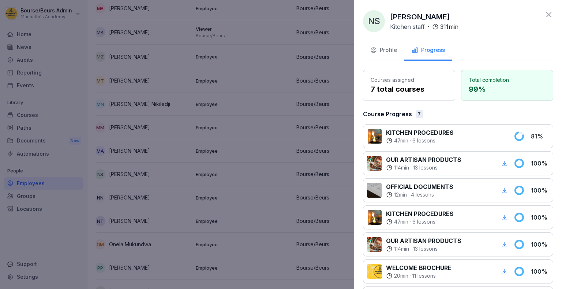
click at [227, 130] on div at bounding box center [281, 144] width 562 height 289
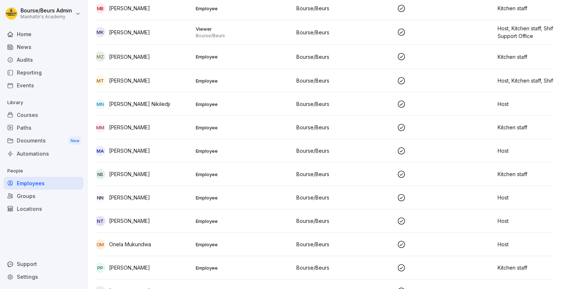
click at [148, 197] on div "nn [PERSON_NAME]" at bounding box center [142, 198] width 95 height 10
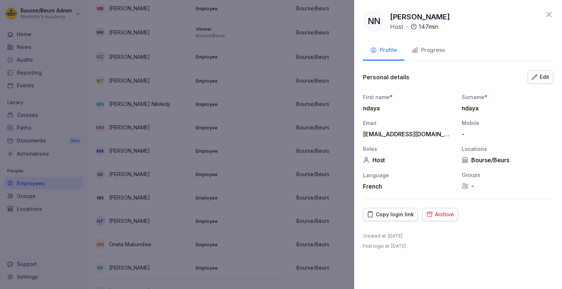
click at [429, 51] on div "Progress" at bounding box center [427, 50] width 33 height 8
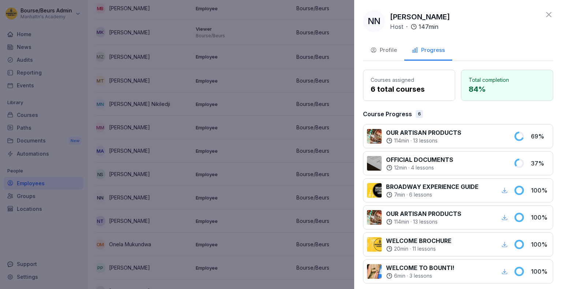
click at [205, 127] on div at bounding box center [281, 144] width 562 height 289
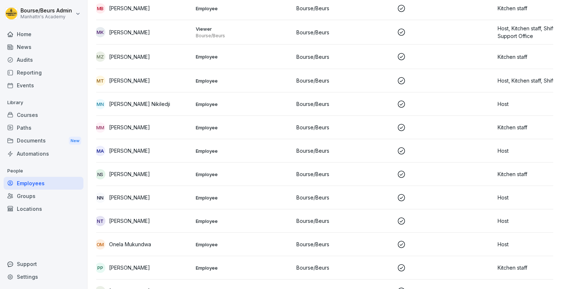
click at [151, 219] on div "NT [PERSON_NAME]" at bounding box center [142, 221] width 95 height 10
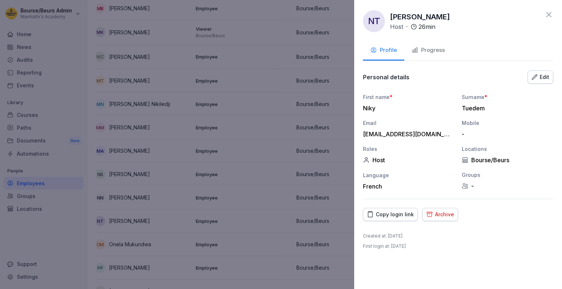
click at [431, 59] on button "Progress" at bounding box center [428, 51] width 48 height 20
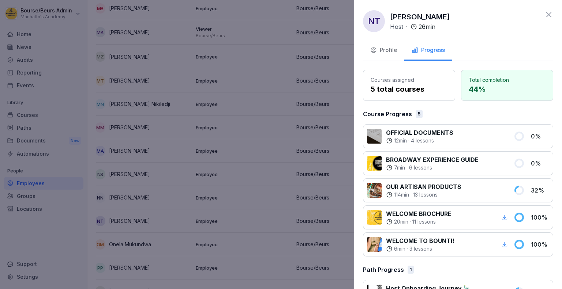
click at [266, 154] on div at bounding box center [281, 144] width 562 height 289
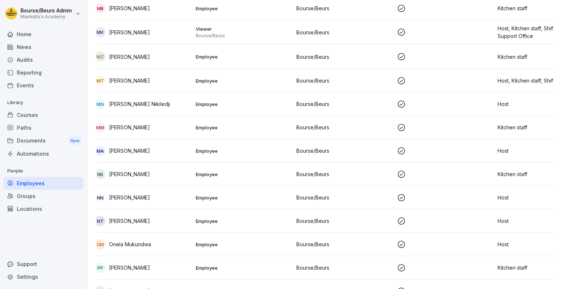
click at [178, 226] on td "NT [PERSON_NAME]" at bounding box center [142, 221] width 101 height 23
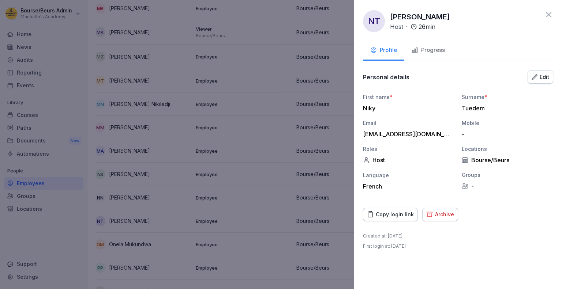
click at [421, 49] on div "Progress" at bounding box center [427, 50] width 33 height 8
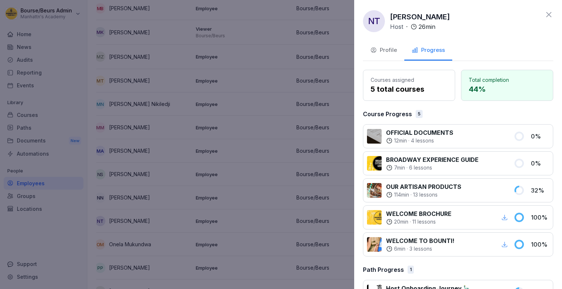
click at [173, 163] on div at bounding box center [281, 144] width 562 height 289
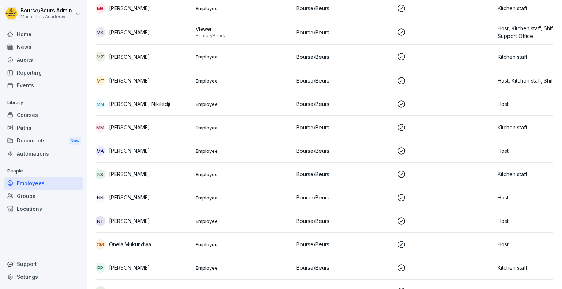
scroll to position [1114, 0]
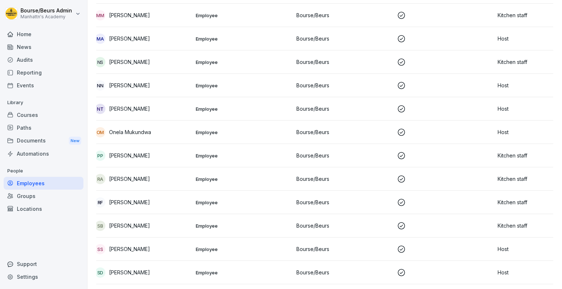
click at [169, 131] on div "OM Onela Mukundwa" at bounding box center [142, 132] width 95 height 10
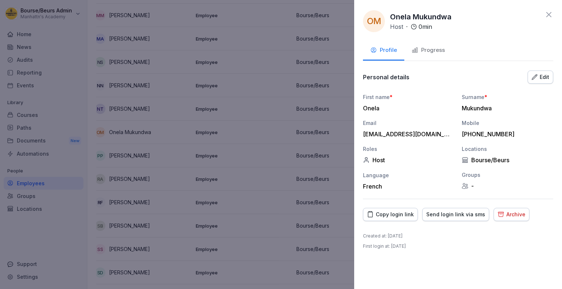
click at [415, 54] on div "Progress" at bounding box center [427, 50] width 33 height 8
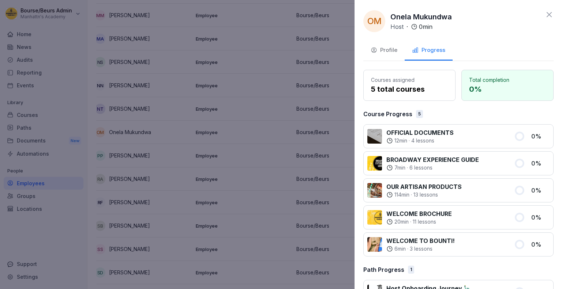
click at [217, 123] on div at bounding box center [281, 144] width 562 height 289
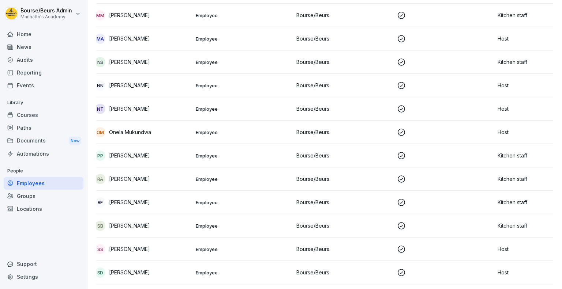
click at [153, 158] on div "pp [PERSON_NAME]" at bounding box center [142, 156] width 95 height 10
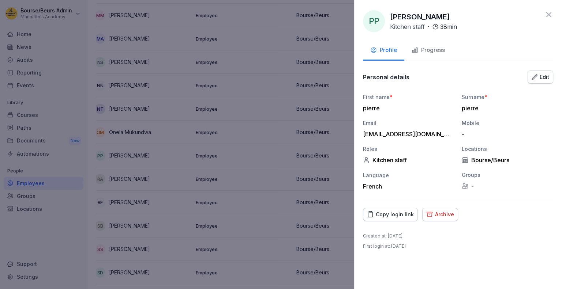
click at [230, 147] on div at bounding box center [281, 144] width 562 height 289
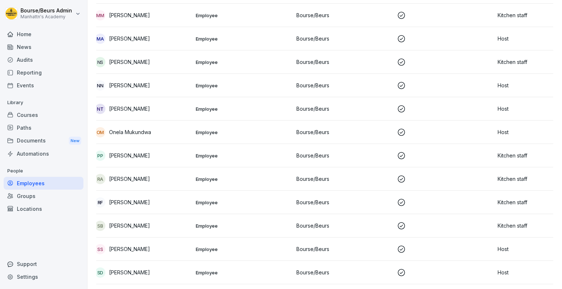
click at [141, 192] on td "RF [PERSON_NAME]" at bounding box center [142, 202] width 101 height 23
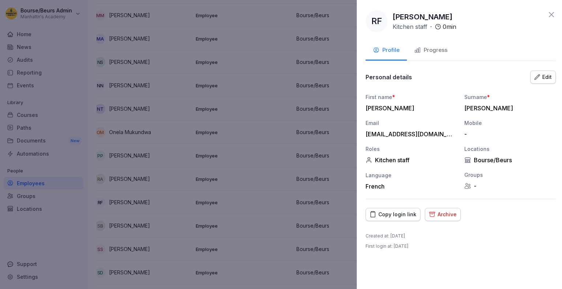
click at [177, 178] on div at bounding box center [281, 144] width 562 height 289
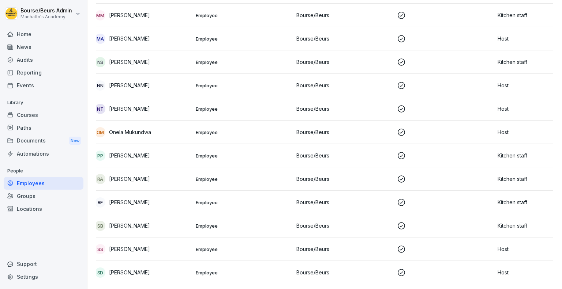
click at [188, 177] on div "RA [PERSON_NAME]" at bounding box center [142, 179] width 95 height 10
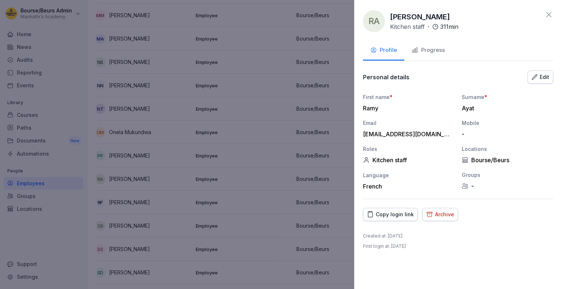
click at [428, 44] on button "Progress" at bounding box center [428, 51] width 48 height 20
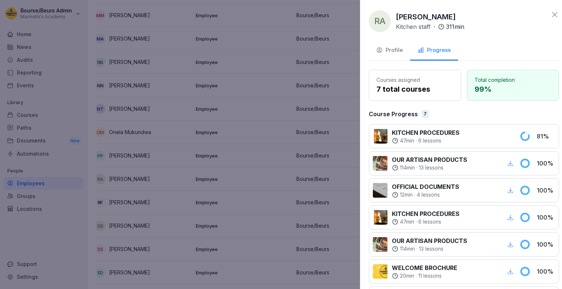
click at [236, 112] on div at bounding box center [281, 144] width 562 height 289
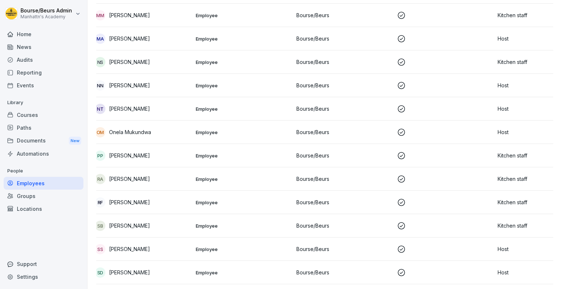
click at [142, 200] on p "[PERSON_NAME]" at bounding box center [129, 203] width 41 height 8
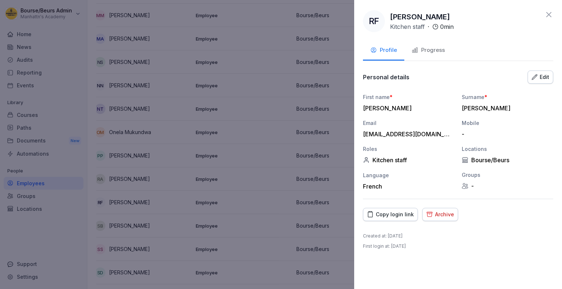
click at [433, 46] on div "Progress" at bounding box center [427, 50] width 33 height 8
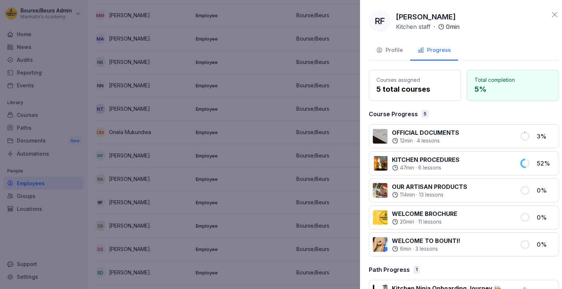
click at [227, 137] on div at bounding box center [281, 144] width 562 height 289
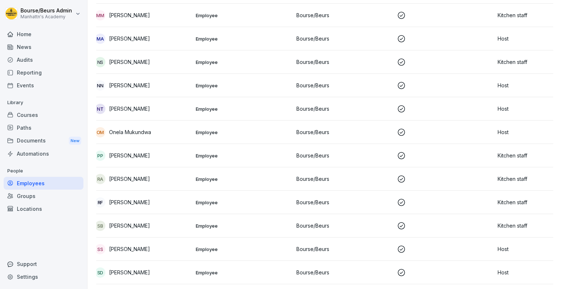
scroll to position [1196, 0]
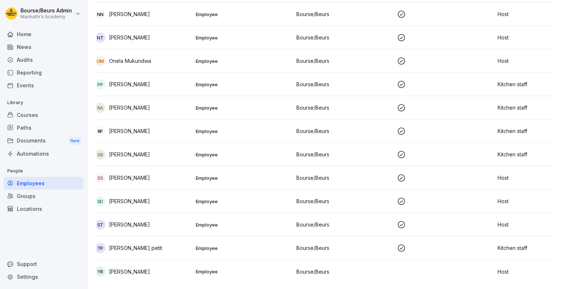
click at [188, 143] on td "sB [PERSON_NAME]" at bounding box center [142, 154] width 101 height 23
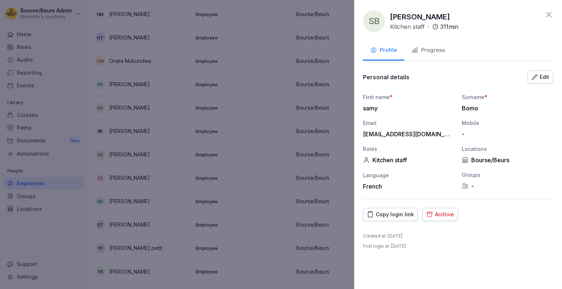
click at [434, 54] on button "Progress" at bounding box center [428, 51] width 48 height 20
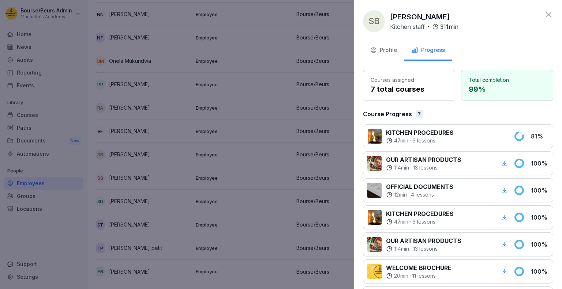
click at [264, 141] on div at bounding box center [281, 144] width 562 height 289
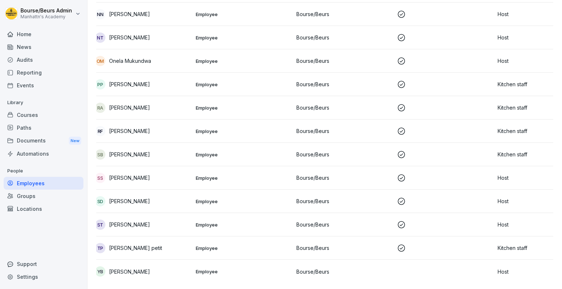
click at [169, 196] on div "SD [PERSON_NAME]" at bounding box center [142, 201] width 95 height 10
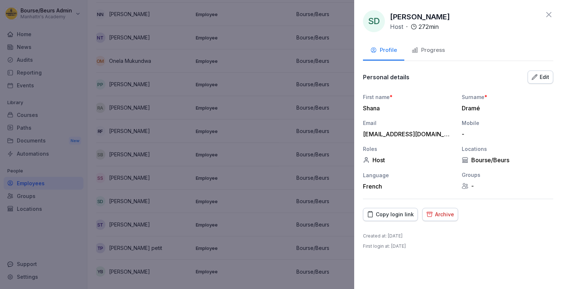
click at [445, 53] on button "Progress" at bounding box center [428, 51] width 48 height 20
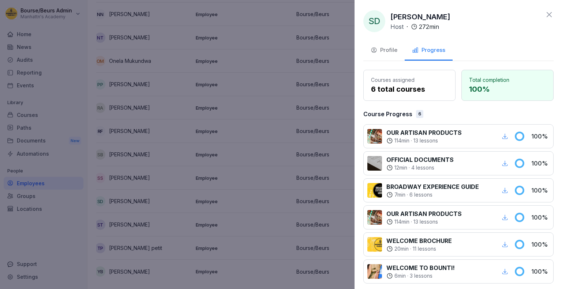
click at [217, 139] on div at bounding box center [281, 144] width 562 height 289
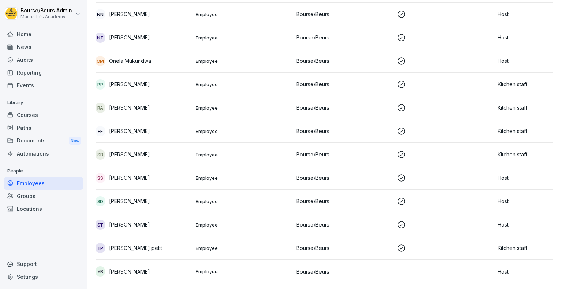
click at [142, 213] on td "ST [PERSON_NAME]" at bounding box center [142, 224] width 101 height 23
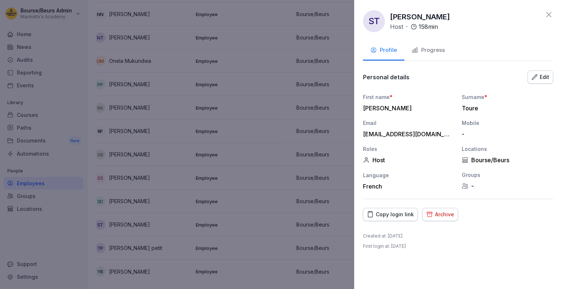
click at [152, 207] on div at bounding box center [281, 144] width 562 height 289
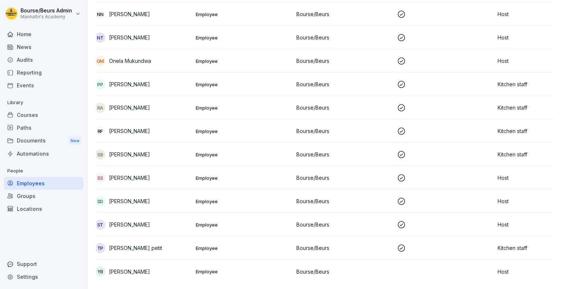
click at [153, 220] on div "ST [PERSON_NAME]" at bounding box center [142, 225] width 95 height 10
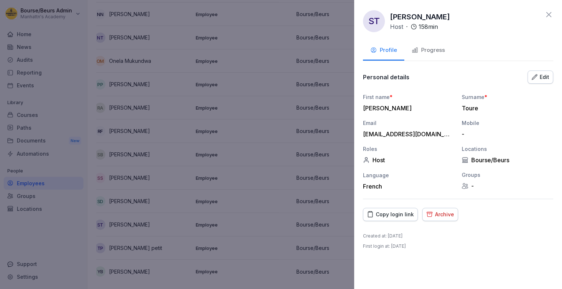
click at [437, 55] on button "Progress" at bounding box center [428, 51] width 48 height 20
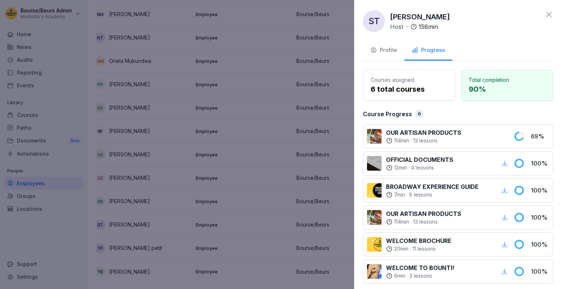
click at [278, 131] on div at bounding box center [281, 144] width 562 height 289
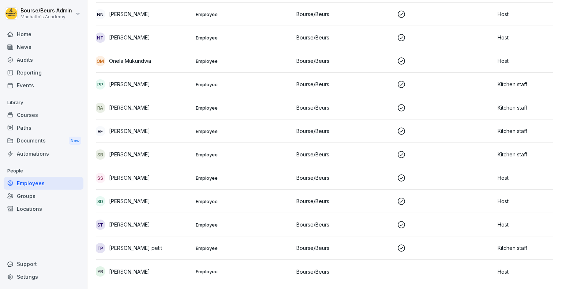
click at [162, 243] on div "tp [PERSON_NAME] petit" at bounding box center [142, 248] width 95 height 10
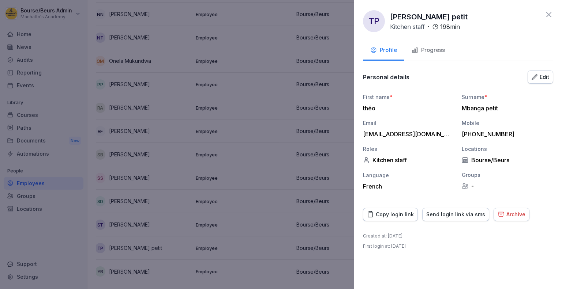
click at [421, 49] on div "Progress" at bounding box center [427, 50] width 33 height 8
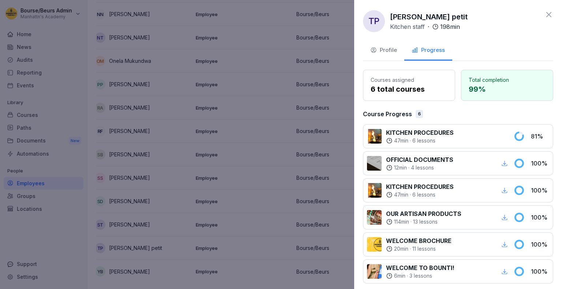
click at [226, 174] on div at bounding box center [281, 144] width 562 height 289
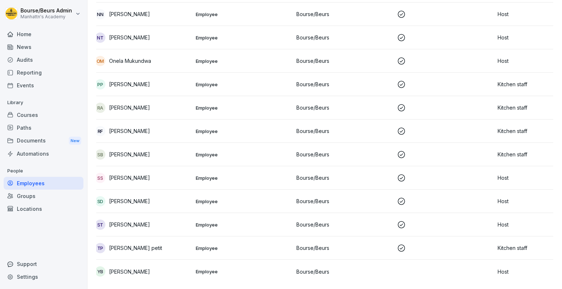
click at [187, 267] on td "YB [PERSON_NAME]" at bounding box center [142, 271] width 101 height 23
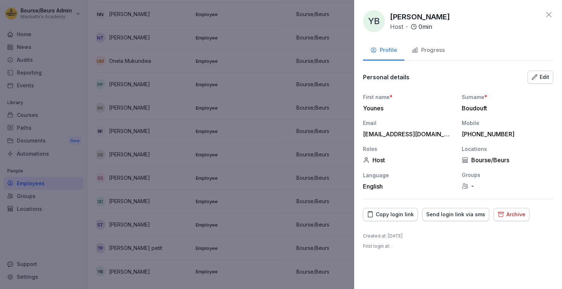
click at [434, 52] on div "Progress" at bounding box center [427, 50] width 33 height 8
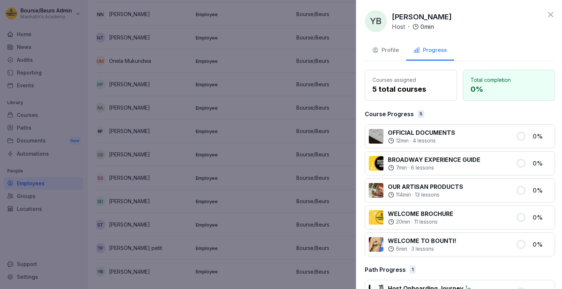
click at [217, 142] on div at bounding box center [281, 144] width 562 height 289
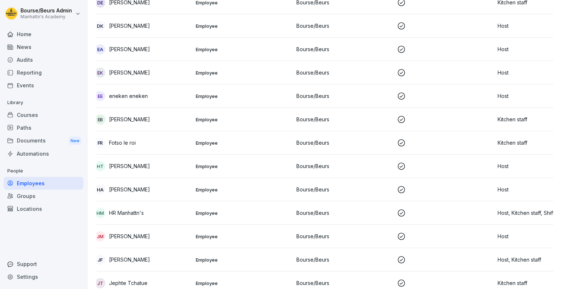
scroll to position [0, 0]
